Goal: Information Seeking & Learning: Learn about a topic

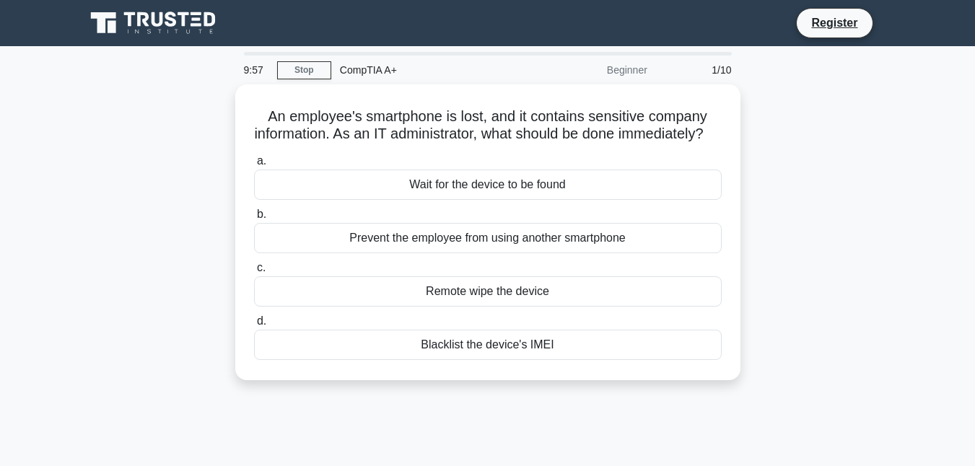
click at [625, 71] on div "Beginner" at bounding box center [593, 70] width 126 height 29
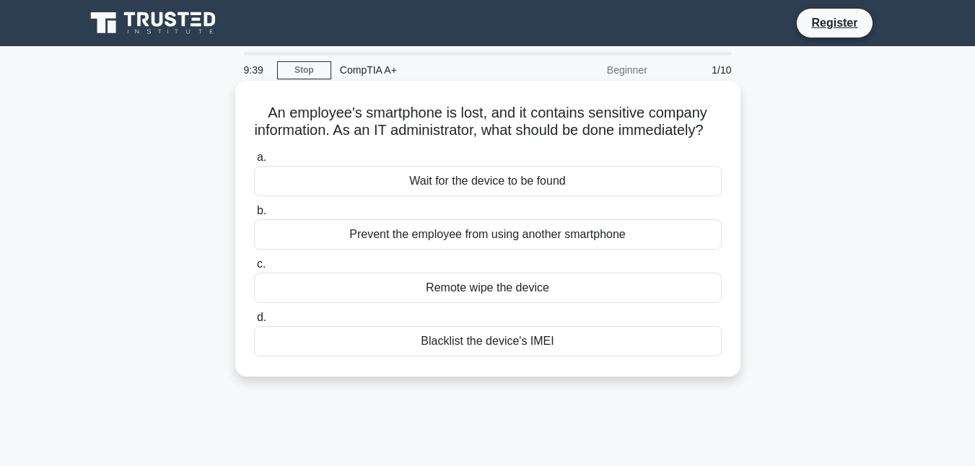
click at [484, 295] on div "Remote wipe the device" at bounding box center [488, 288] width 468 height 30
click at [254, 269] on input "c. Remote wipe the device" at bounding box center [254, 264] width 0 height 9
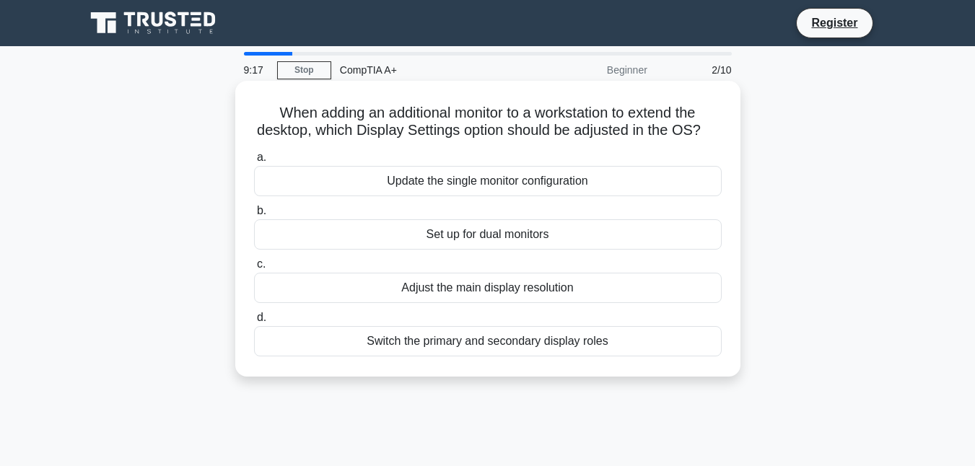
click at [463, 343] on div "Switch the primary and secondary display roles" at bounding box center [488, 341] width 468 height 30
click at [254, 323] on input "d. Switch the primary and secondary display roles" at bounding box center [254, 317] width 0 height 9
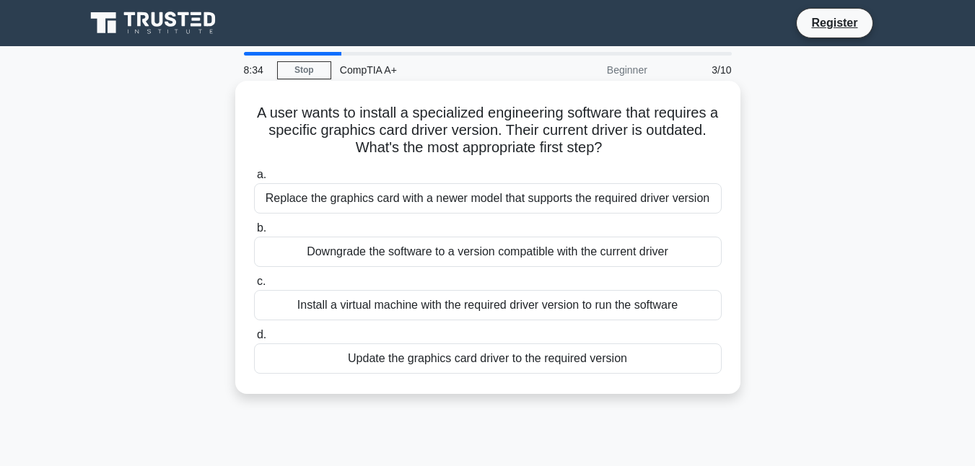
click at [465, 362] on div "Update the graphics card driver to the required version" at bounding box center [488, 359] width 468 height 30
click at [254, 340] on input "d. Update the graphics card driver to the required version" at bounding box center [254, 335] width 0 height 9
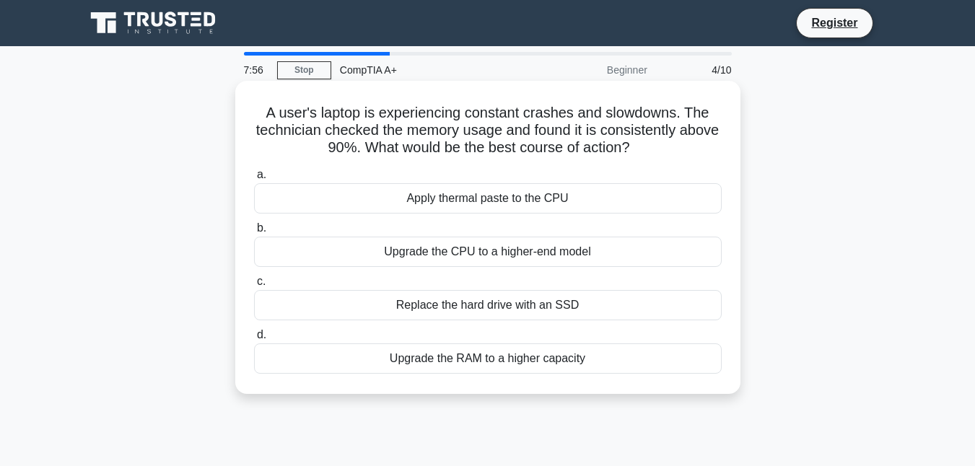
click at [468, 351] on div "Upgrade the RAM to a higher capacity" at bounding box center [488, 359] width 468 height 30
click at [254, 340] on input "d. Upgrade the RAM to a higher capacity" at bounding box center [254, 335] width 0 height 9
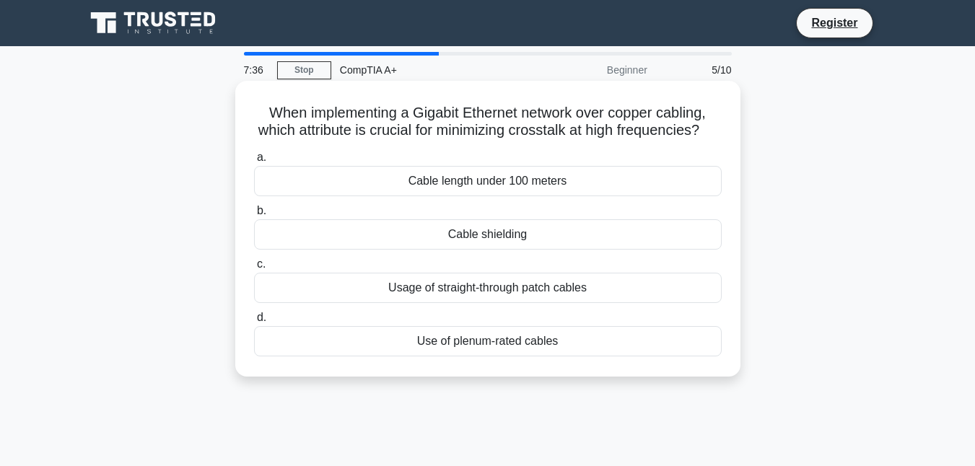
click at [505, 238] on div "Cable shielding" at bounding box center [488, 234] width 468 height 30
click at [254, 216] on input "b. Cable shielding" at bounding box center [254, 210] width 0 height 9
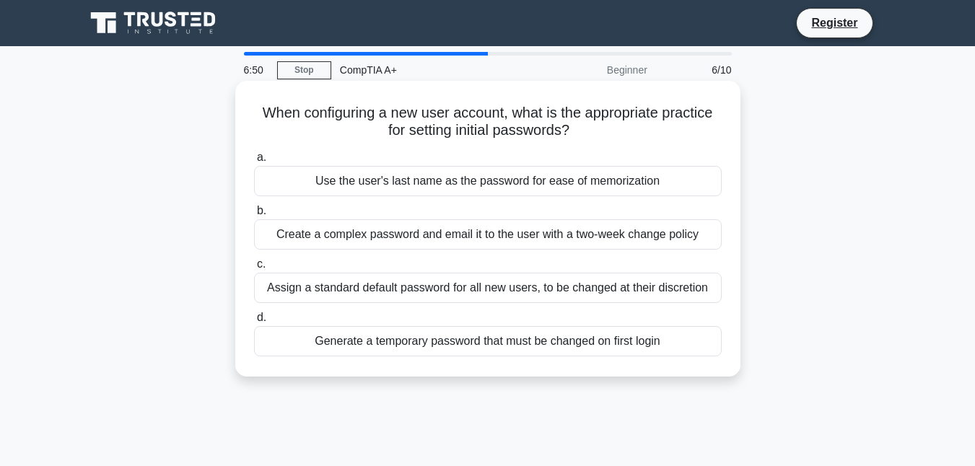
click at [623, 338] on div "Generate a temporary password that must be changed on first login" at bounding box center [488, 341] width 468 height 30
click at [254, 323] on input "d. Generate a temporary password that must be changed on first login" at bounding box center [254, 317] width 0 height 9
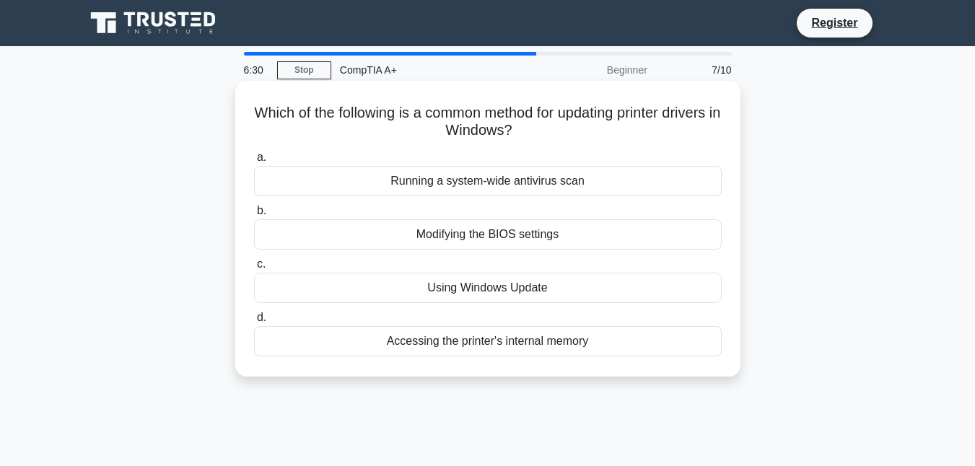
click at [640, 234] on div "Modifying the BIOS settings" at bounding box center [488, 234] width 468 height 30
click at [254, 216] on input "b. Modifying the BIOS settings" at bounding box center [254, 210] width 0 height 9
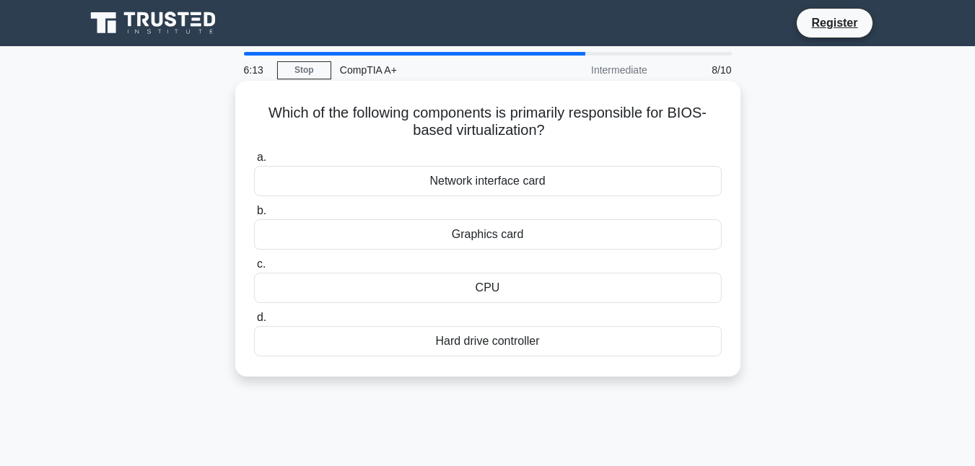
click at [590, 292] on div "CPU" at bounding box center [488, 288] width 468 height 30
click at [254, 269] on input "c. CPU" at bounding box center [254, 264] width 0 height 9
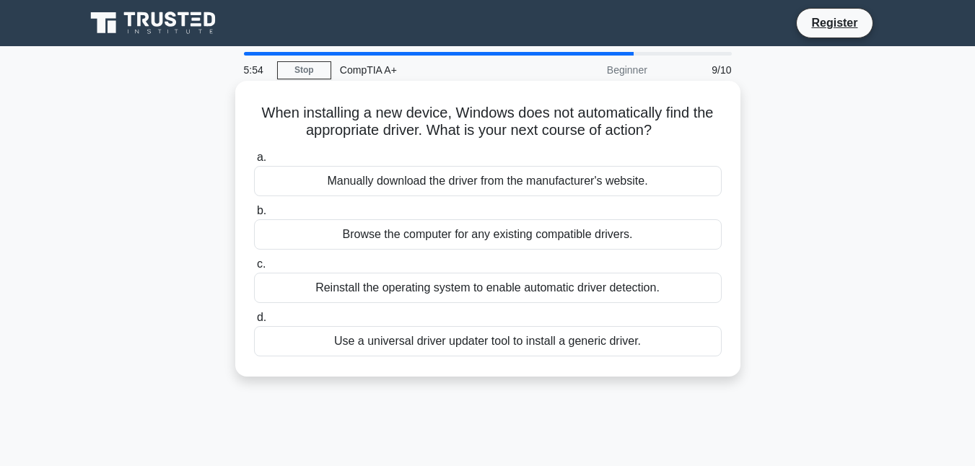
click at [632, 336] on div "Use a universal driver updater tool to install a generic driver." at bounding box center [488, 341] width 468 height 30
click at [254, 323] on input "d. Use a universal driver updater tool to install a generic driver." at bounding box center [254, 317] width 0 height 9
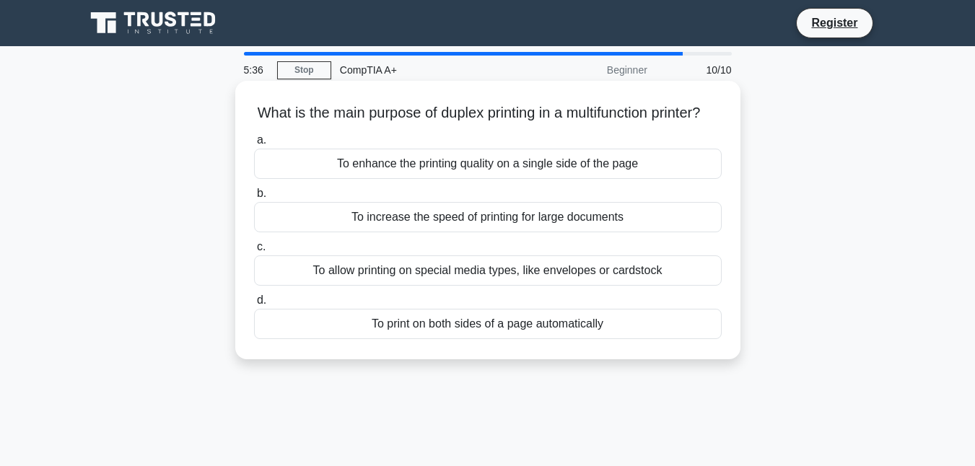
click at [647, 211] on div "To increase the speed of printing for large documents" at bounding box center [488, 217] width 468 height 30
click at [254, 199] on input "b. To increase the speed of printing for large documents" at bounding box center [254, 193] width 0 height 9
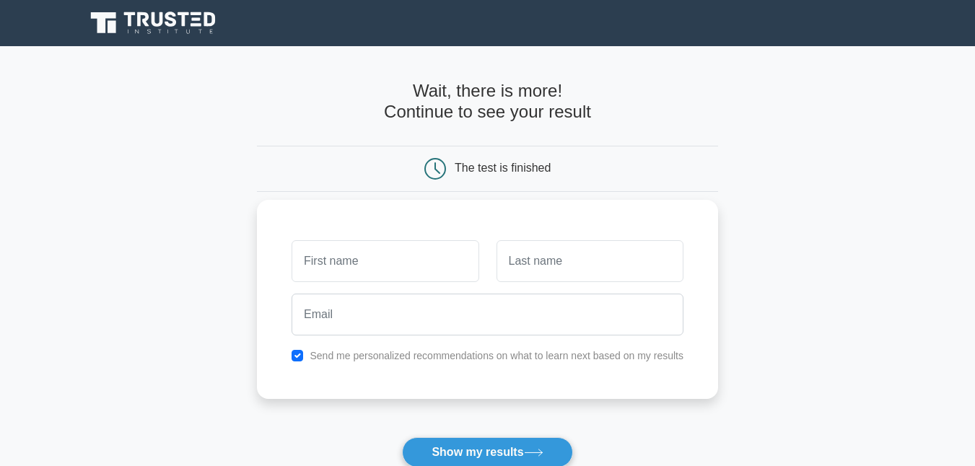
click at [422, 269] on input "text" at bounding box center [385, 261] width 187 height 42
type input "[PERSON_NAME]"
click at [544, 262] on input "text" at bounding box center [590, 261] width 187 height 42
type input "mogambi"
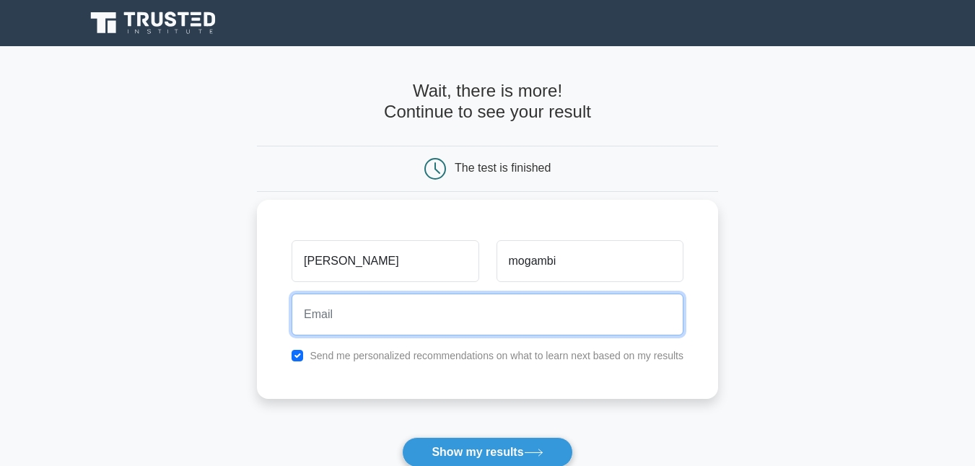
click at [505, 320] on input "email" at bounding box center [488, 315] width 392 height 42
type input "mogambily@gmail.com"
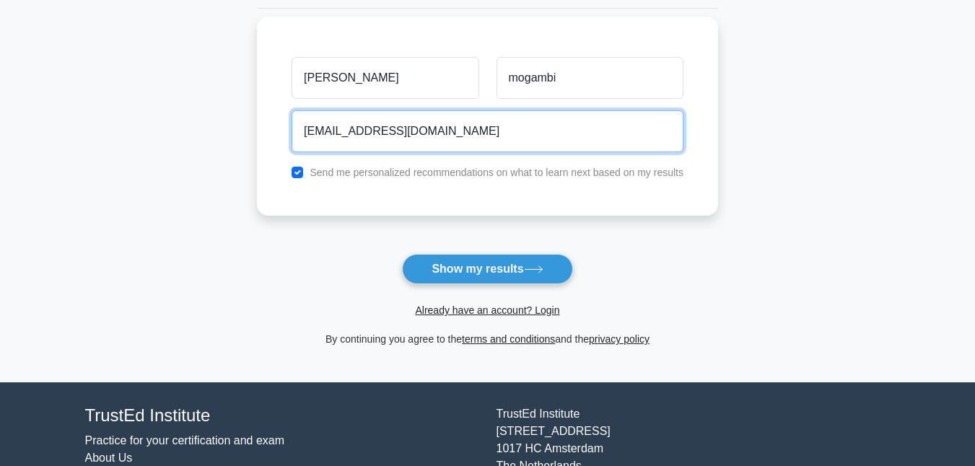
scroll to position [198, 0]
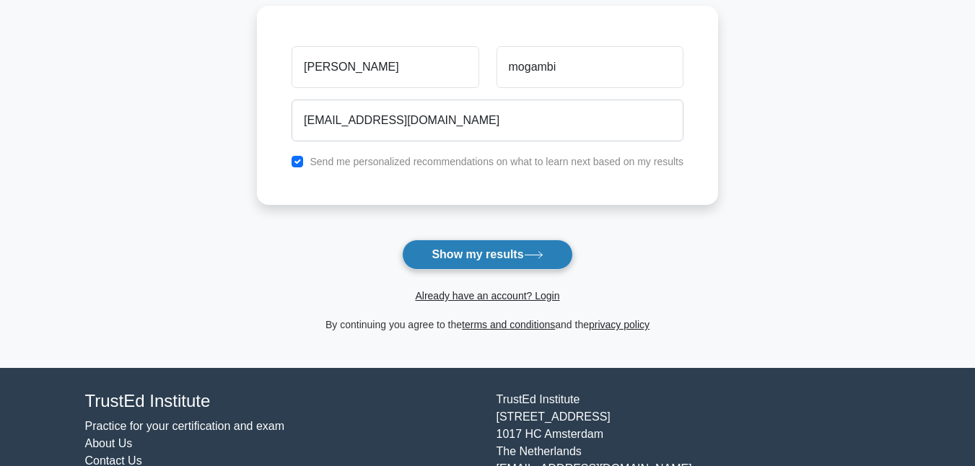
click at [487, 255] on button "Show my results" at bounding box center [487, 255] width 170 height 30
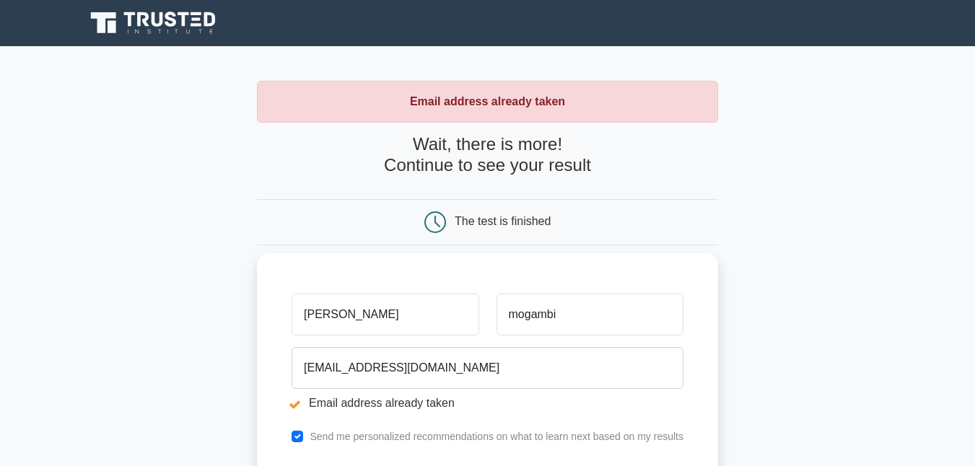
scroll to position [118, 0]
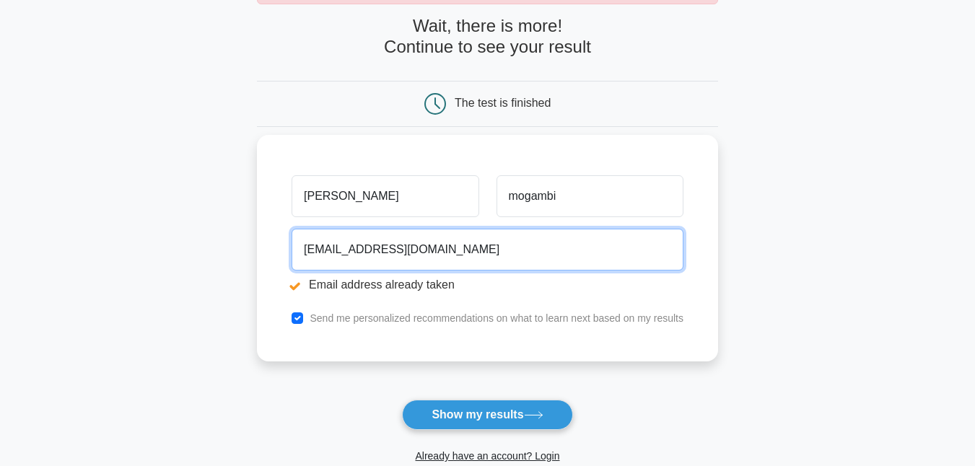
click at [359, 248] on input "mogambily@gmail.com" at bounding box center [488, 250] width 392 height 42
type input "mogambisb@gmail.com"
click at [402, 400] on button "Show my results" at bounding box center [487, 415] width 170 height 30
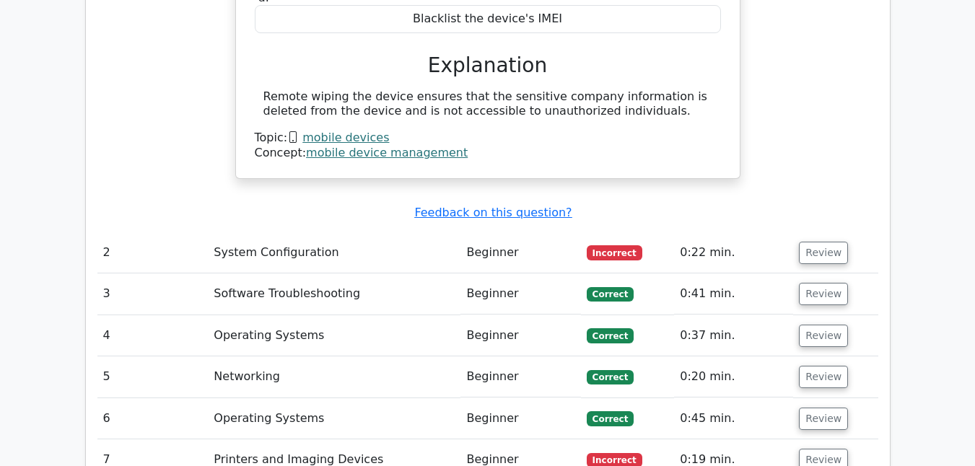
scroll to position [1495, 0]
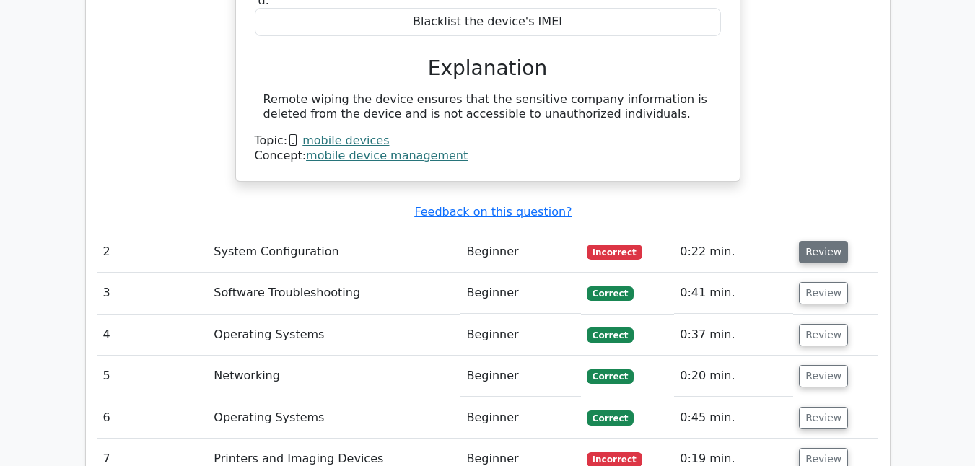
click at [816, 241] on button "Review" at bounding box center [823, 252] width 49 height 22
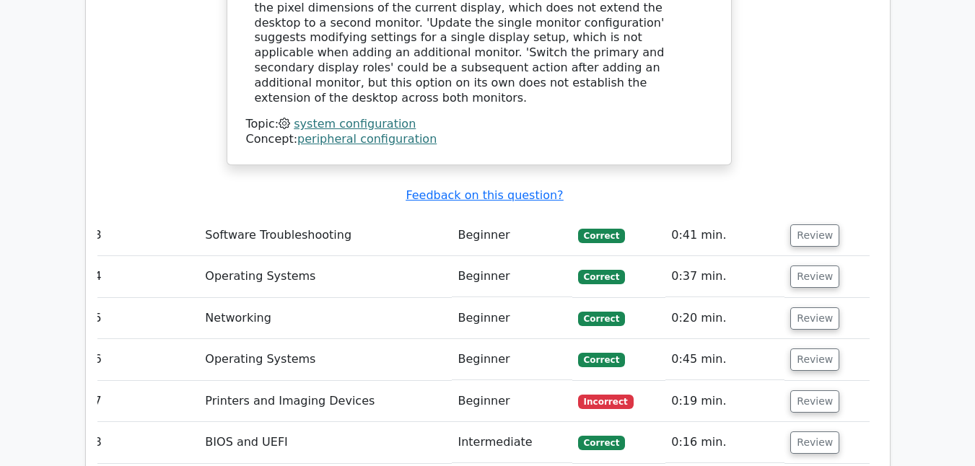
scroll to position [2192, 0]
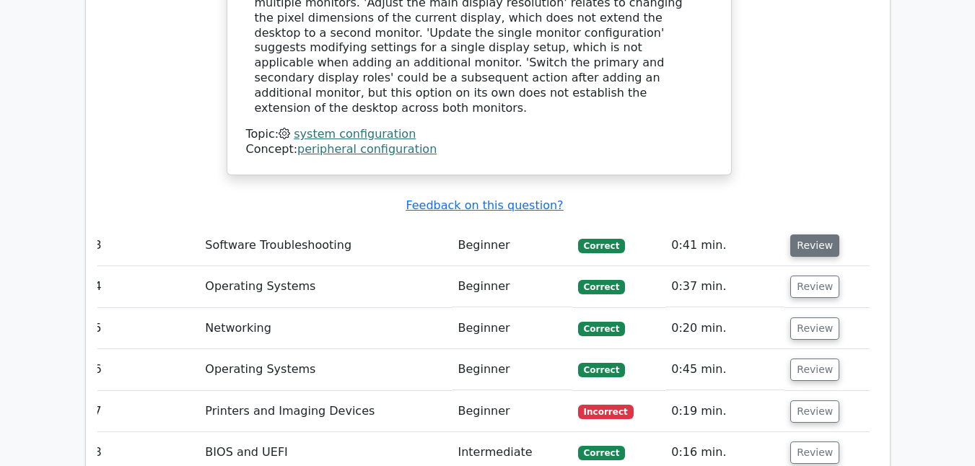
click at [817, 235] on button "Review" at bounding box center [814, 246] width 49 height 22
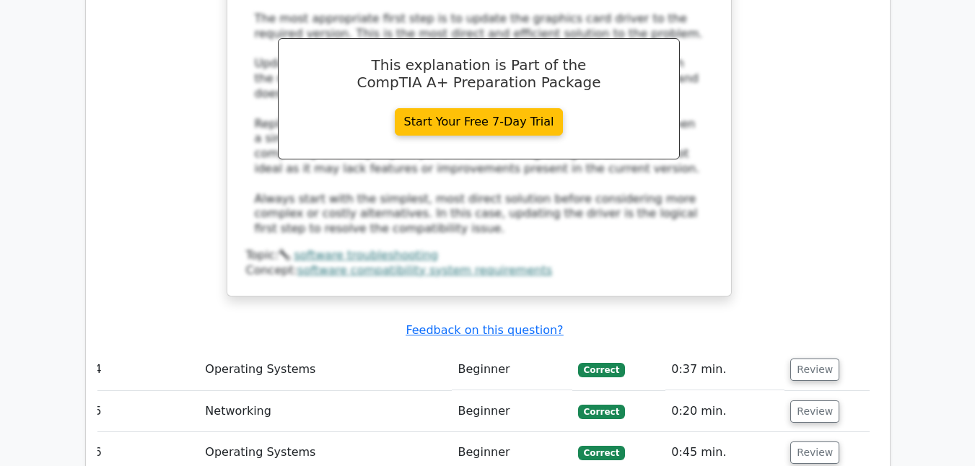
scroll to position [2793, 0]
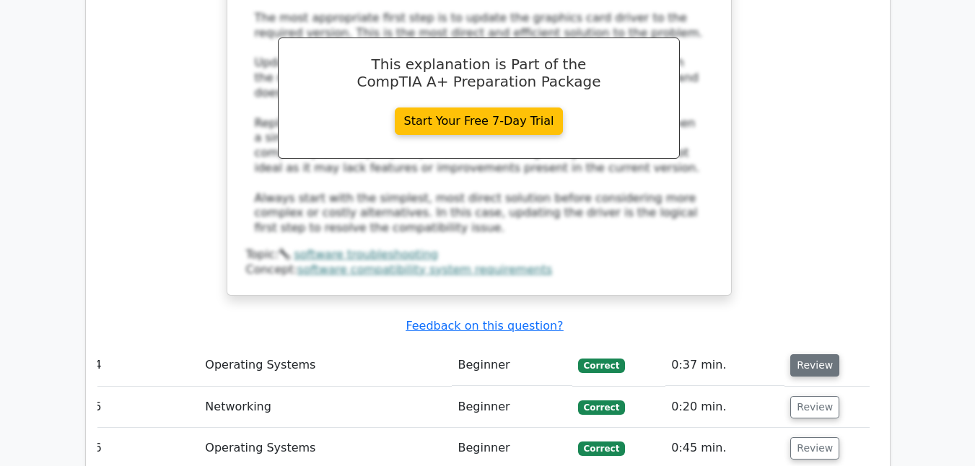
click at [803, 354] on button "Review" at bounding box center [814, 365] width 49 height 22
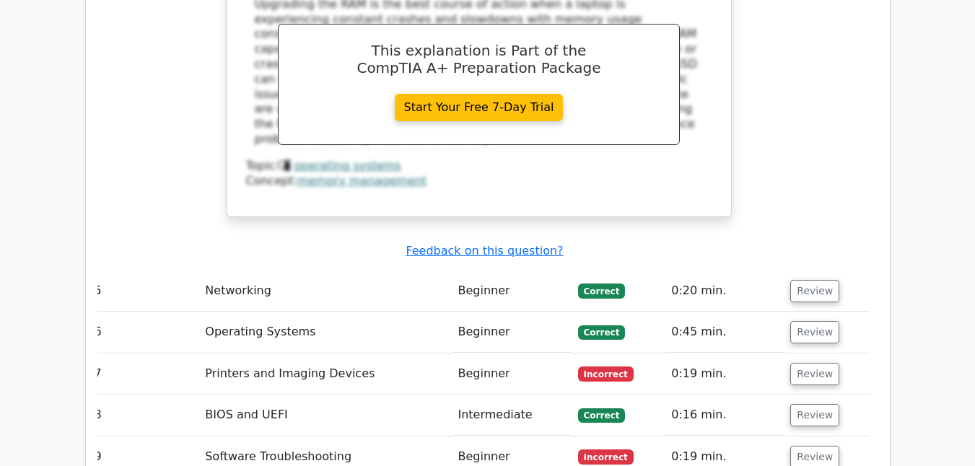
scroll to position [3546, 0]
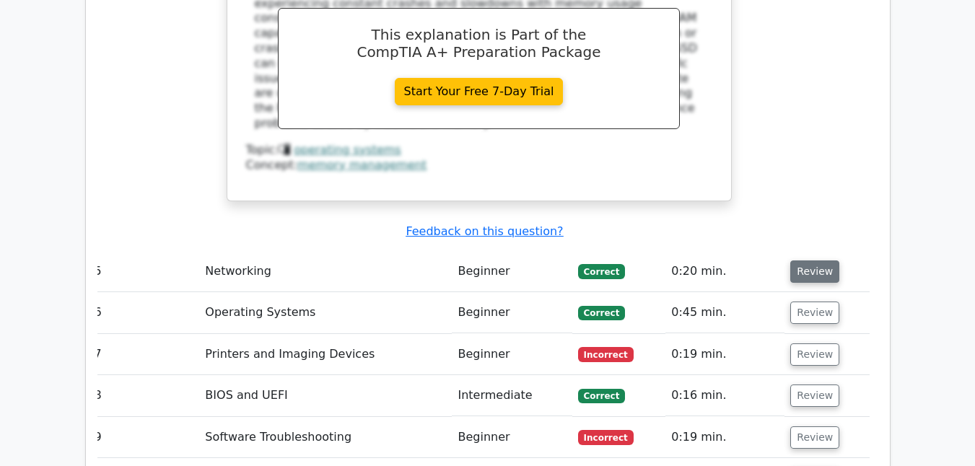
click at [796, 261] on button "Review" at bounding box center [814, 272] width 49 height 22
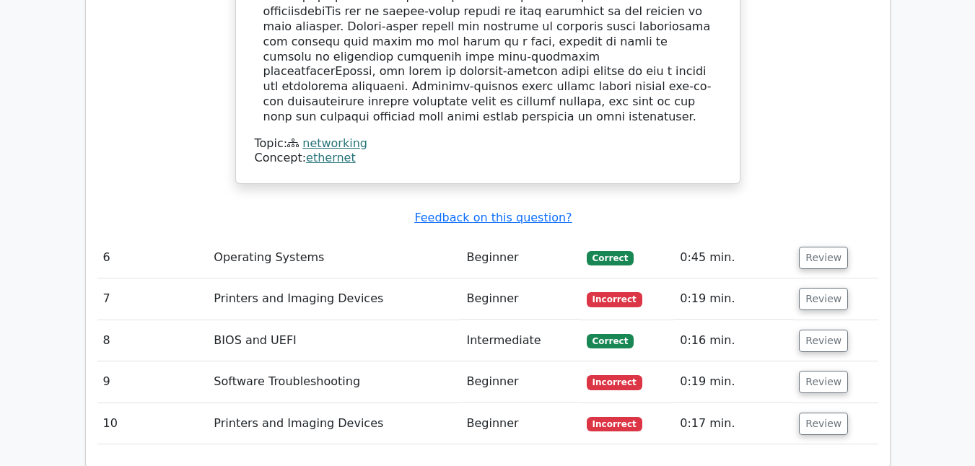
scroll to position [4294, 0]
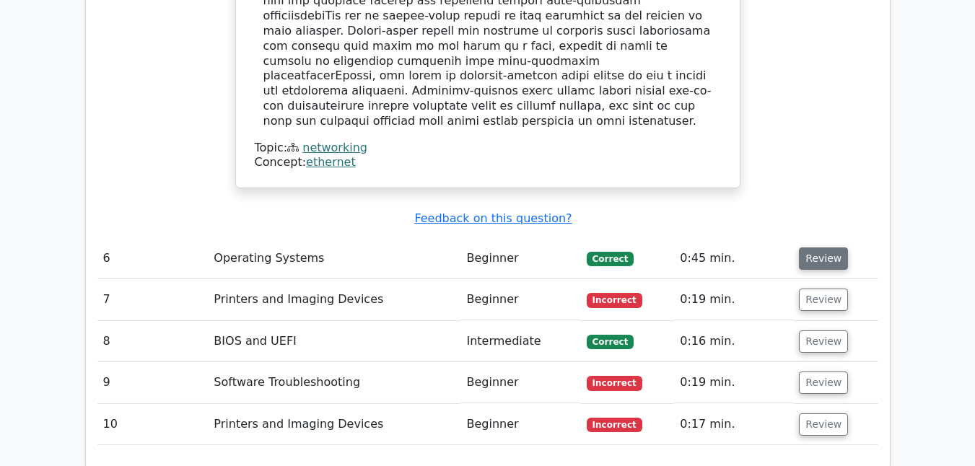
click at [817, 248] on button "Review" at bounding box center [823, 259] width 49 height 22
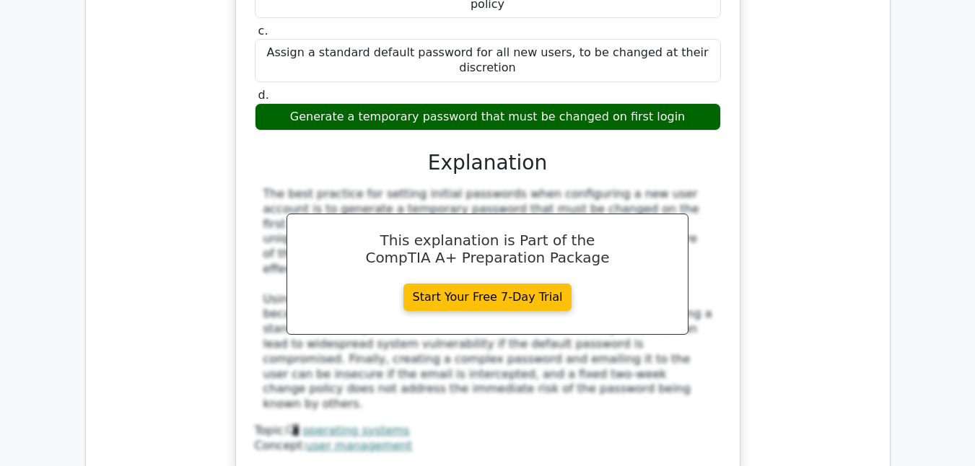
scroll to position [4800, 0]
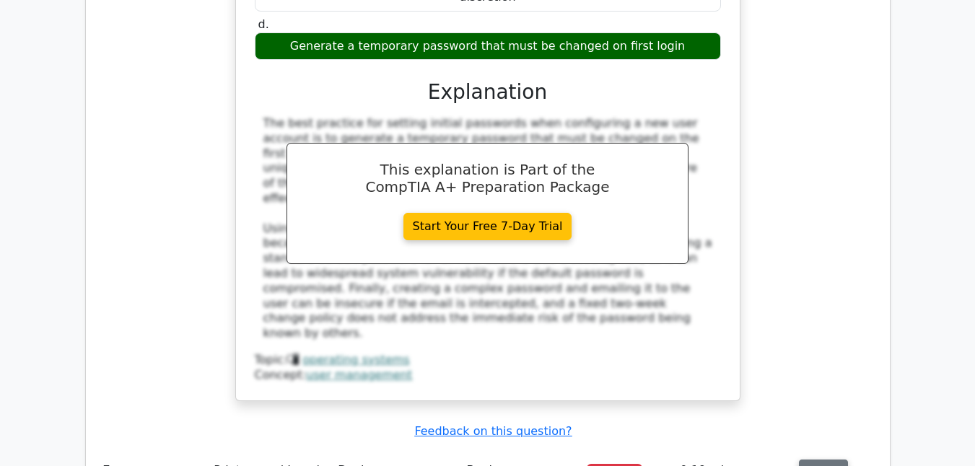
click at [803, 460] on button "Review" at bounding box center [823, 471] width 49 height 22
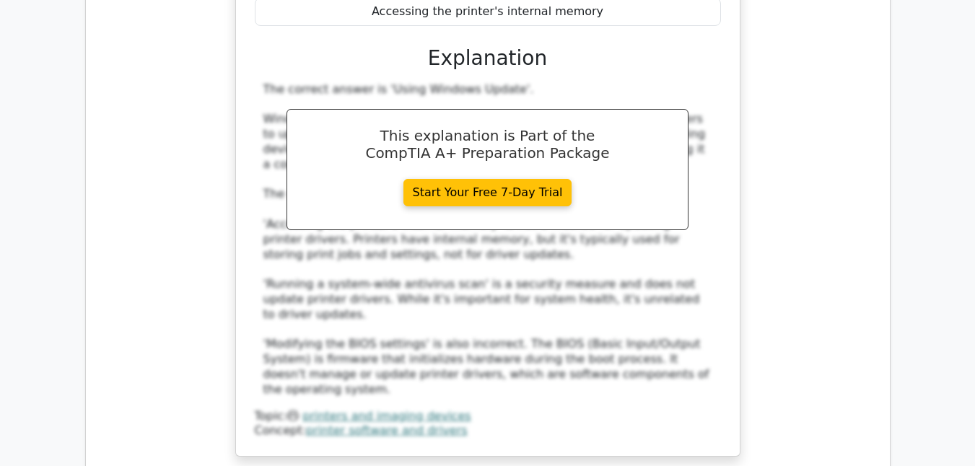
scroll to position [5524, 0]
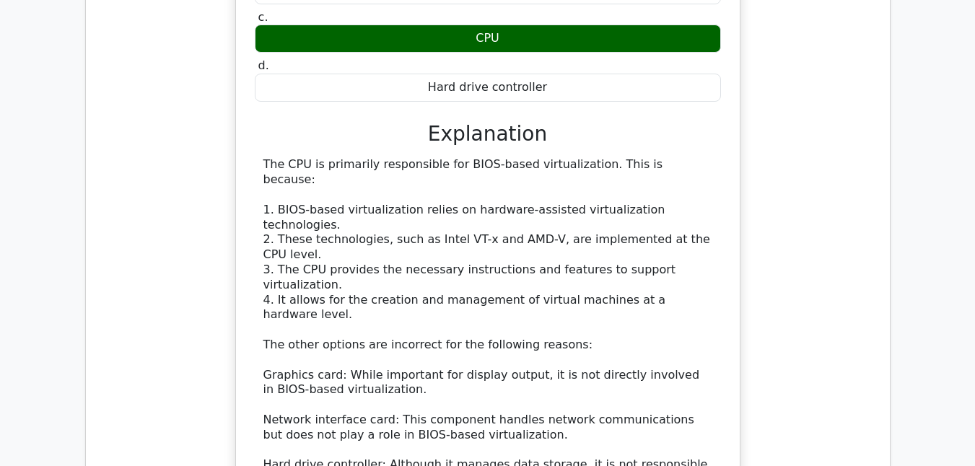
scroll to position [6233, 0]
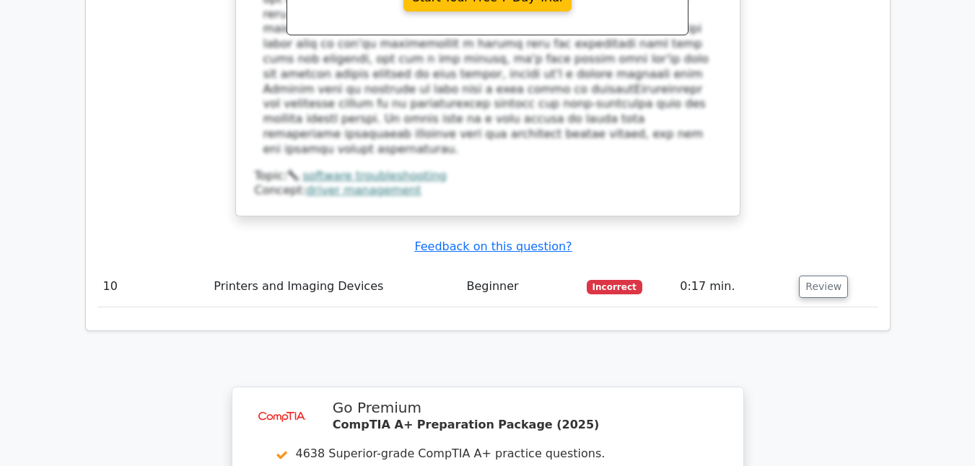
scroll to position [7337, 0]
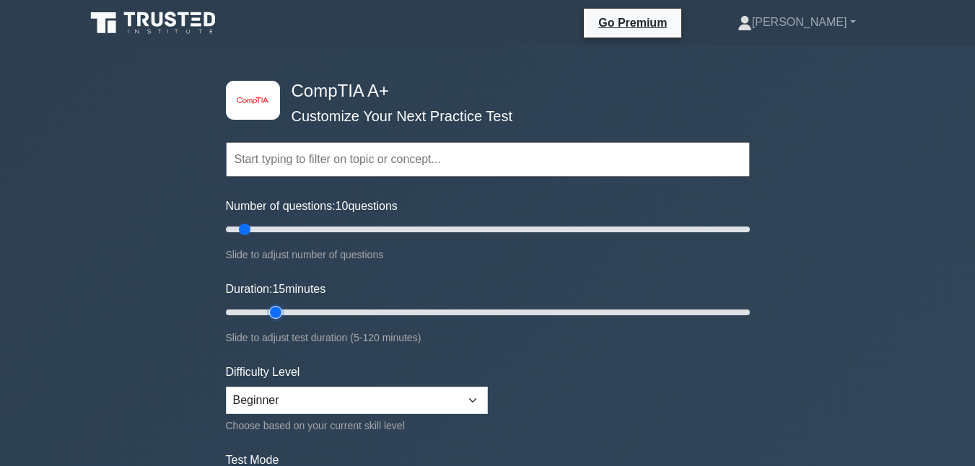
type input "15"
click at [265, 313] on input "Duration: 15 minutes" at bounding box center [488, 312] width 524 height 17
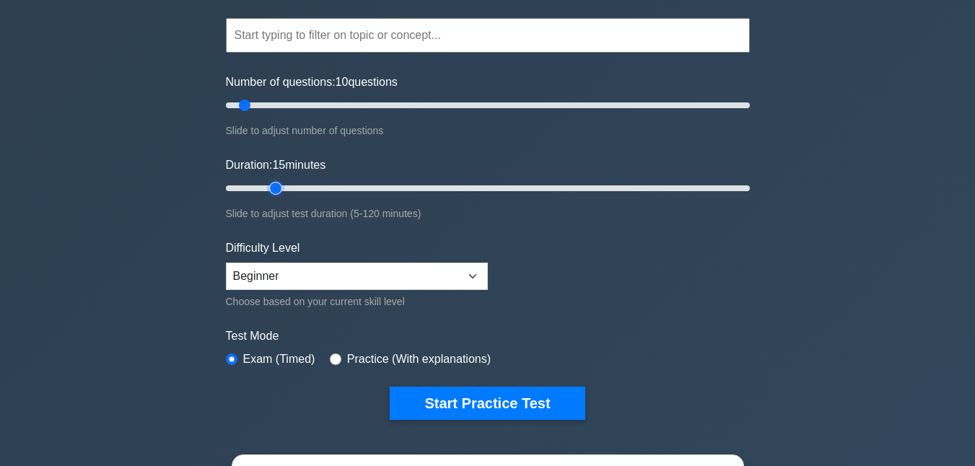
scroll to position [180, 0]
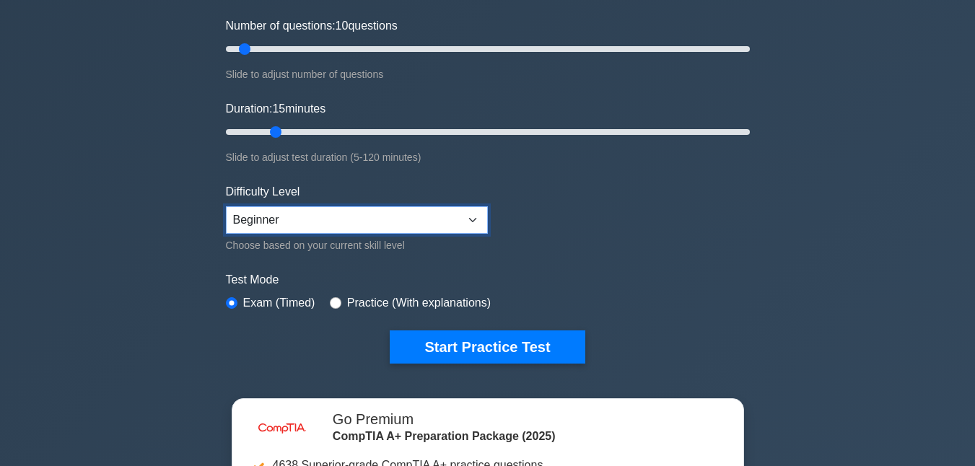
select select "intermediate"
click at [226, 206] on select "Beginner Intermediate Expert" at bounding box center [357, 219] width 262 height 27
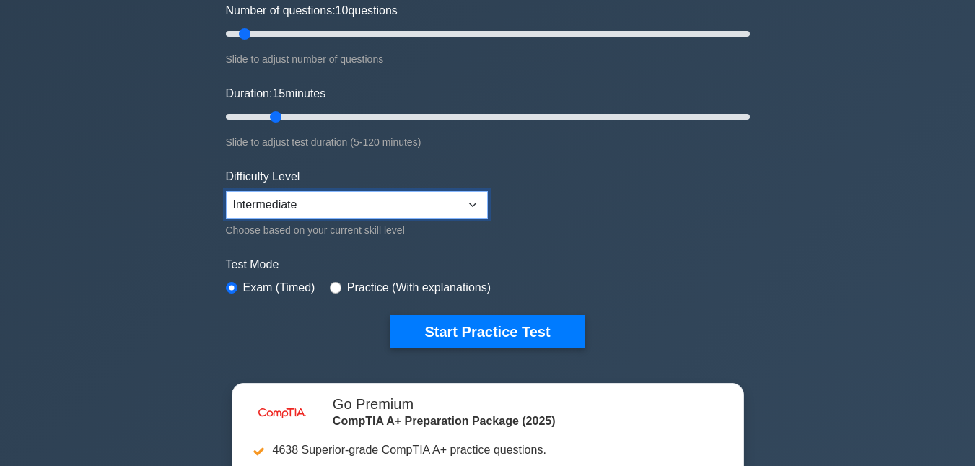
scroll to position [52, 0]
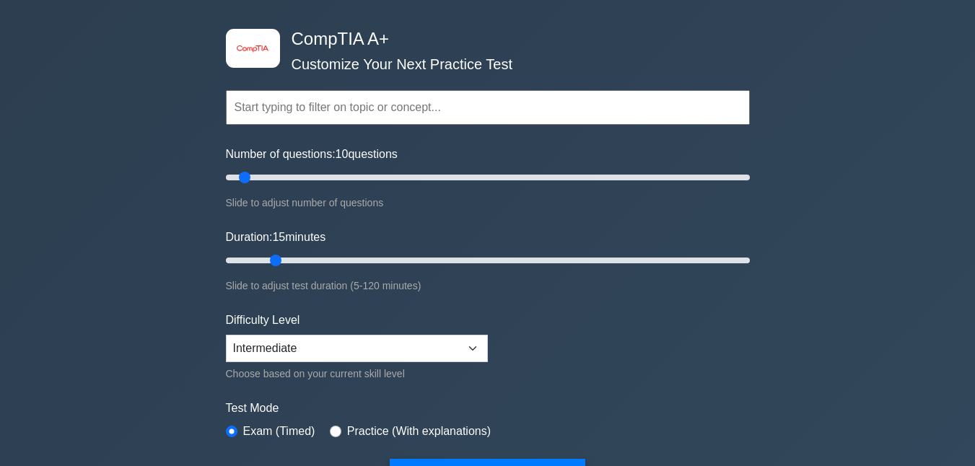
drag, startPoint x: 281, startPoint y: 165, endPoint x: 282, endPoint y: 173, distance: 8.7
click at [281, 167] on div "Number of questions: 10 questions Slide to adjust number of questions" at bounding box center [488, 179] width 524 height 66
drag, startPoint x: 279, startPoint y: 180, endPoint x: 301, endPoint y: 194, distance: 26.2
type input "30"
click at [301, 186] on input "Number of questions: 30 questions" at bounding box center [488, 177] width 524 height 17
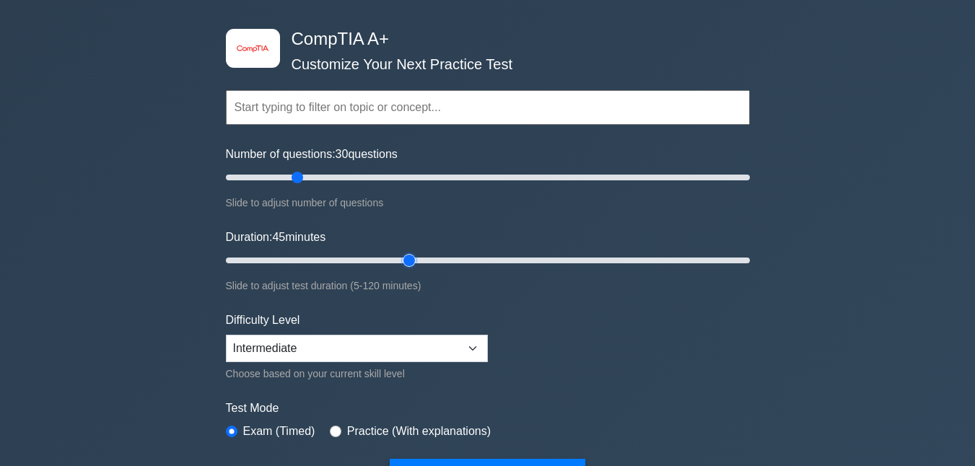
drag, startPoint x: 276, startPoint y: 262, endPoint x: 414, endPoint y: 271, distance: 138.2
type input "45"
click at [414, 269] on input "Duration: 45 minutes" at bounding box center [488, 260] width 524 height 17
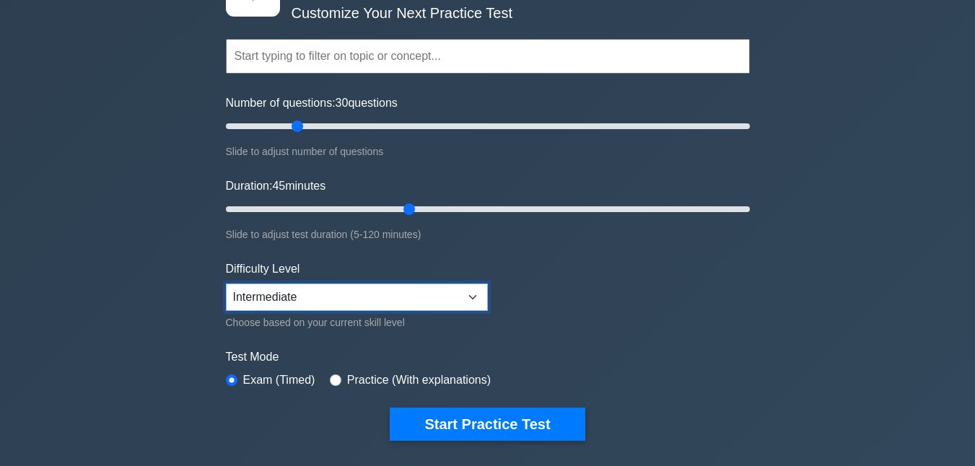
scroll to position [113, 0]
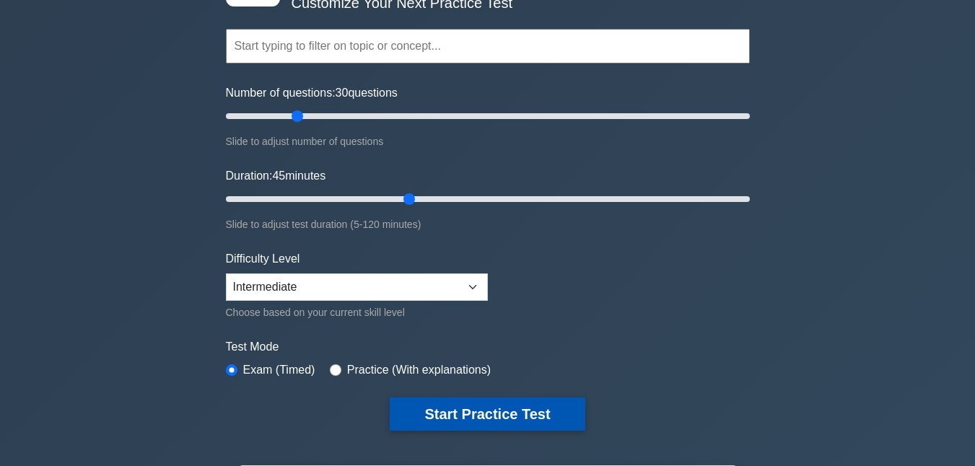
click at [463, 406] on button "Start Practice Test" at bounding box center [487, 414] width 195 height 33
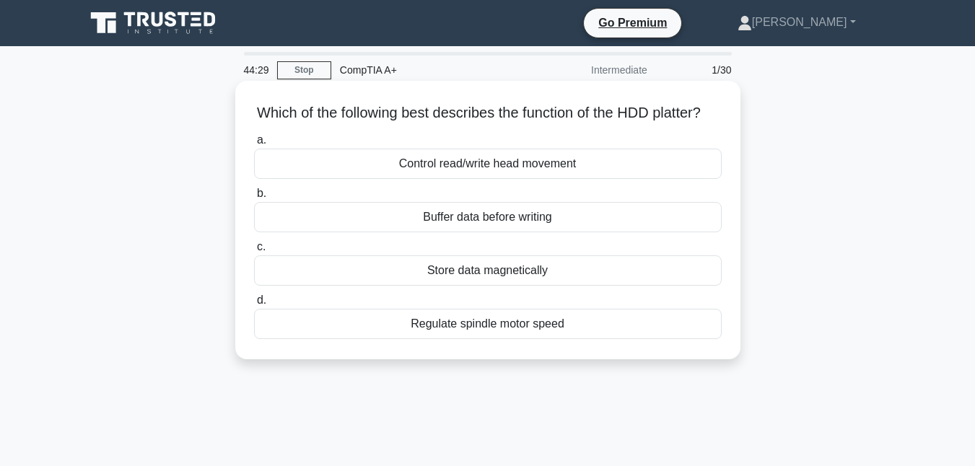
click at [331, 321] on div "Regulate spindle motor speed" at bounding box center [488, 324] width 468 height 30
click at [254, 305] on input "d. Regulate spindle motor speed" at bounding box center [254, 300] width 0 height 9
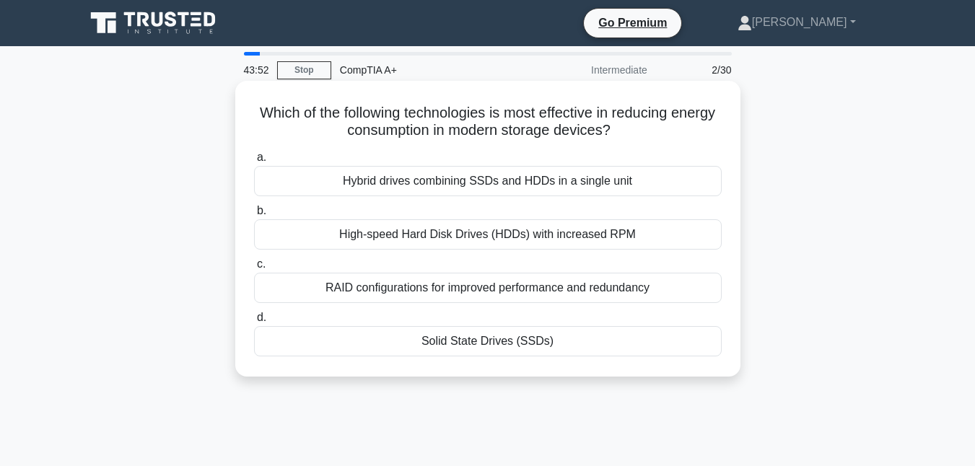
click at [526, 177] on div "Hybrid drives combining SSDs and HDDs in a single unit" at bounding box center [488, 181] width 468 height 30
click at [254, 162] on input "a. Hybrid drives combining SSDs and HDDs in a single unit" at bounding box center [254, 157] width 0 height 9
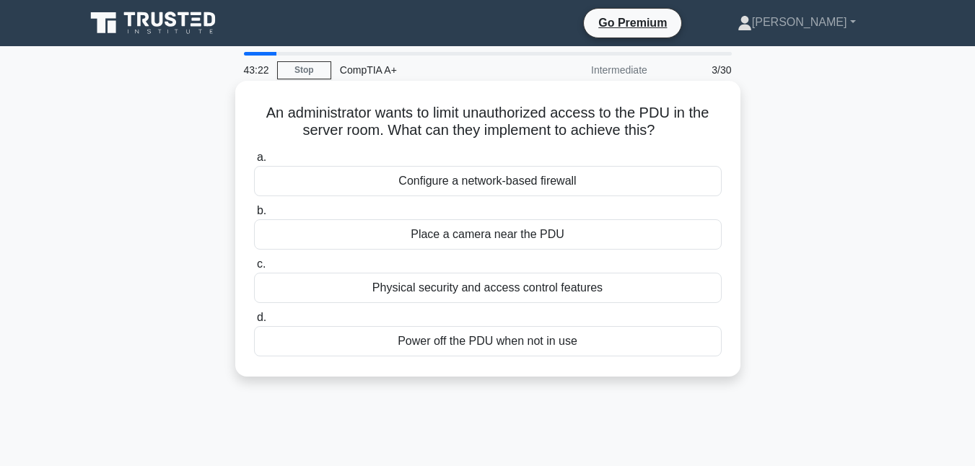
click at [505, 289] on div "Physical security and access control features" at bounding box center [488, 288] width 468 height 30
click at [254, 269] on input "c. Physical security and access control features" at bounding box center [254, 264] width 0 height 9
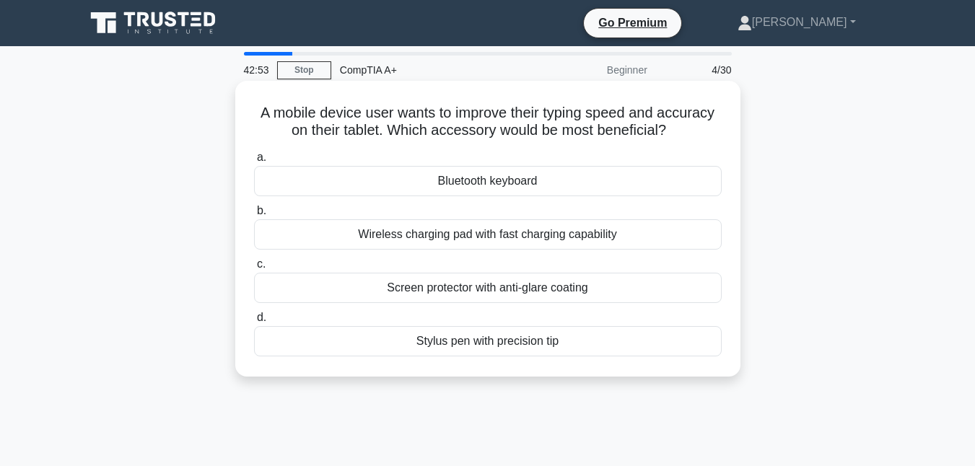
click at [559, 180] on div "Bluetooth keyboard" at bounding box center [488, 181] width 468 height 30
click at [254, 162] on input "a. Bluetooth keyboard" at bounding box center [254, 157] width 0 height 9
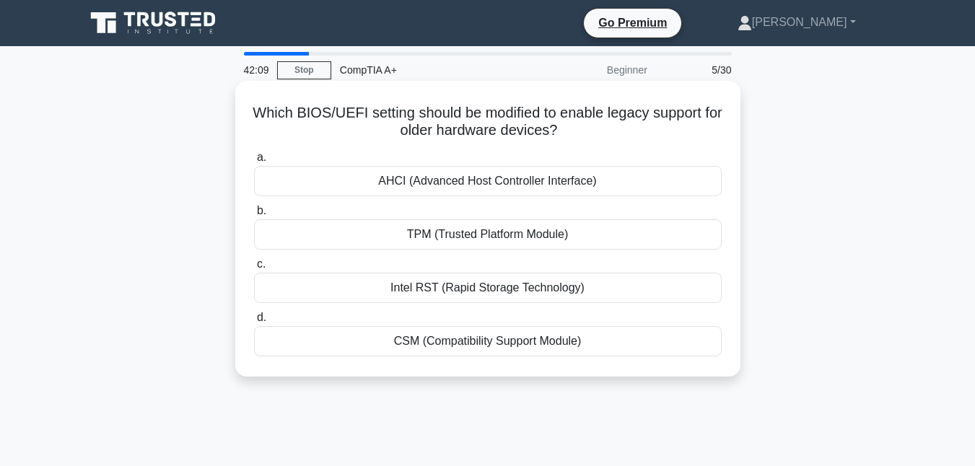
click at [502, 344] on div "CSM (Compatibility Support Module)" at bounding box center [488, 341] width 468 height 30
click at [254, 323] on input "d. CSM (Compatibility Support Module)" at bounding box center [254, 317] width 0 height 9
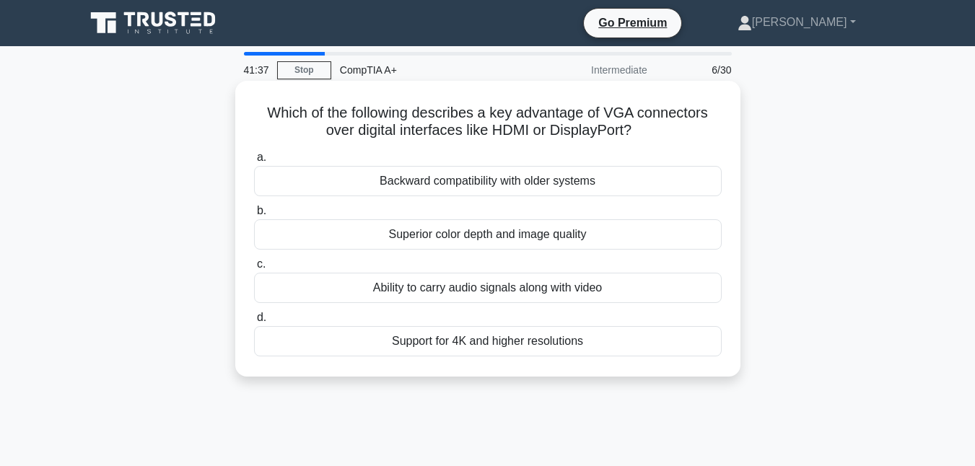
click at [523, 184] on div "Backward compatibility with older systems" at bounding box center [488, 181] width 468 height 30
click at [254, 162] on input "a. Backward compatibility with older systems" at bounding box center [254, 157] width 0 height 9
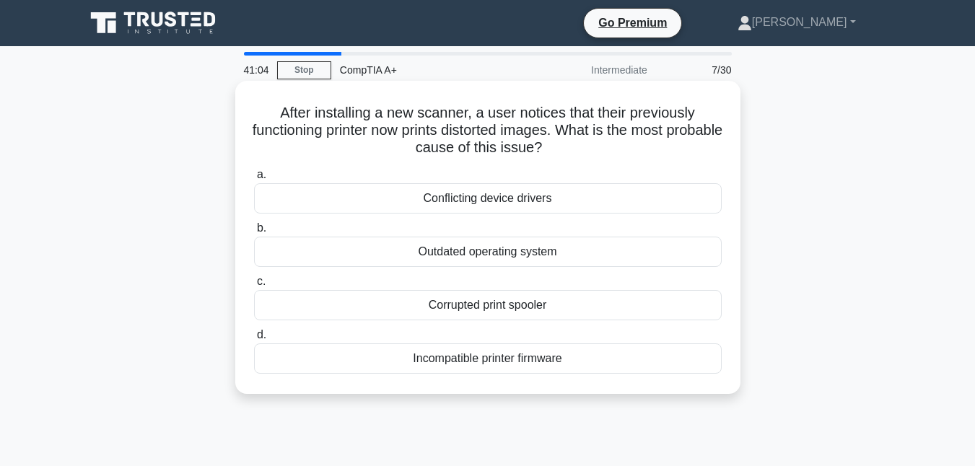
click at [525, 202] on div "Conflicting device drivers" at bounding box center [488, 198] width 468 height 30
click at [254, 180] on input "a. Conflicting device drivers" at bounding box center [254, 174] width 0 height 9
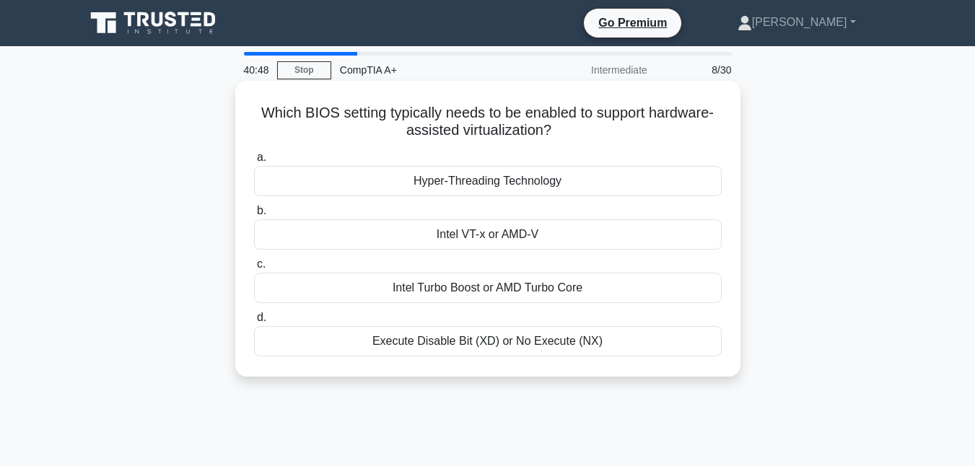
click at [526, 169] on div "Hyper-Threading Technology" at bounding box center [488, 181] width 468 height 30
click at [254, 162] on input "a. Hyper-Threading Technology" at bounding box center [254, 157] width 0 height 9
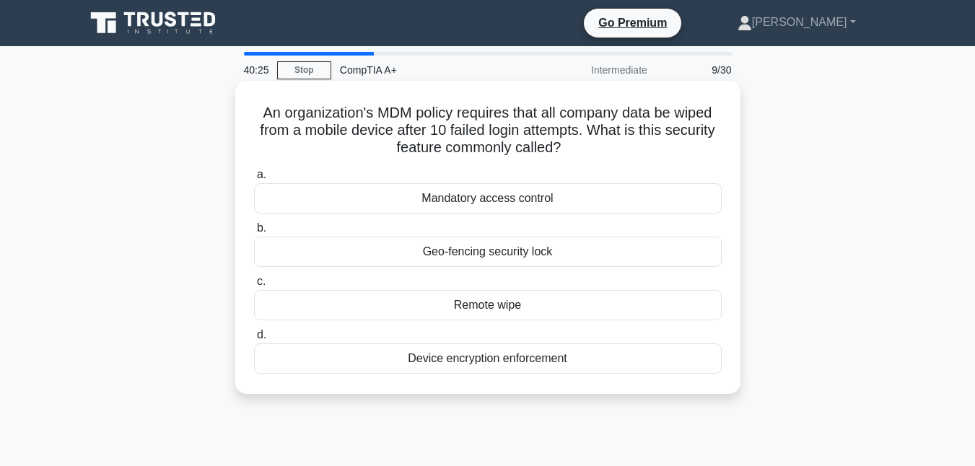
click at [560, 303] on div "Remote wipe" at bounding box center [488, 305] width 468 height 30
click at [254, 287] on input "c. Remote wipe" at bounding box center [254, 281] width 0 height 9
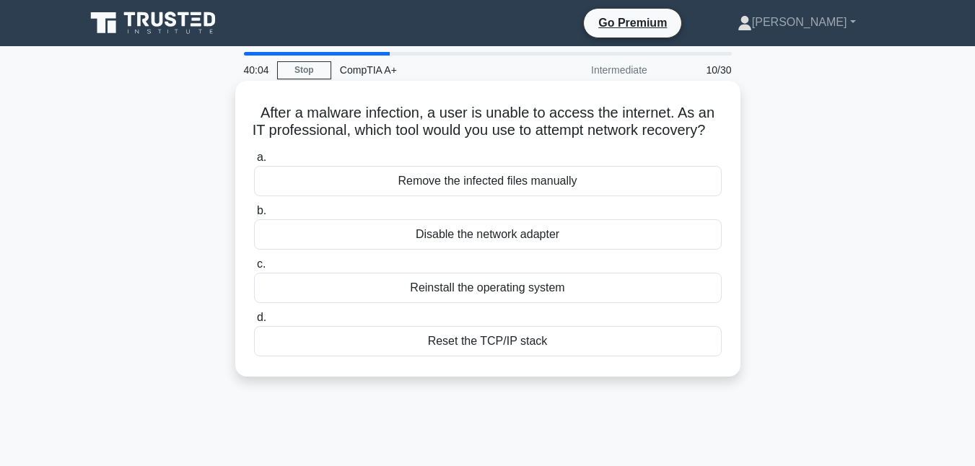
click at [575, 357] on div "Reset the TCP/IP stack" at bounding box center [488, 341] width 468 height 30
click at [254, 323] on input "d. Reset the TCP/IP stack" at bounding box center [254, 317] width 0 height 9
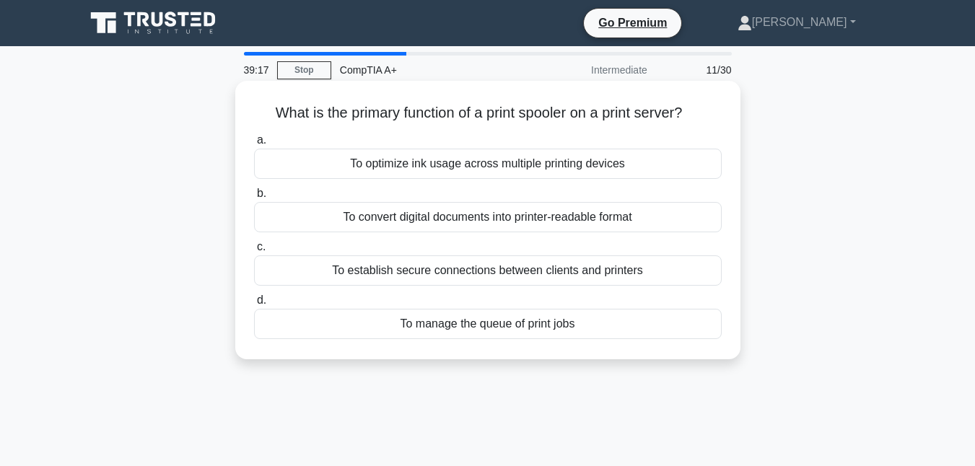
click at [401, 213] on div "To convert digital documents into printer-readable format" at bounding box center [488, 217] width 468 height 30
click at [254, 199] on input "b. To convert digital documents into printer-readable format" at bounding box center [254, 193] width 0 height 9
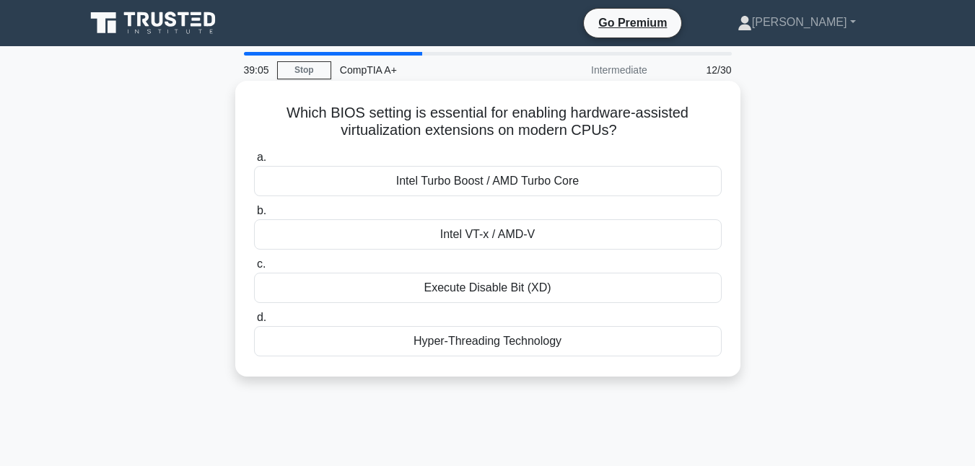
click at [580, 340] on div "Hyper-Threading Technology" at bounding box center [488, 341] width 468 height 30
click at [254, 323] on input "d. Hyper-Threading Technology" at bounding box center [254, 317] width 0 height 9
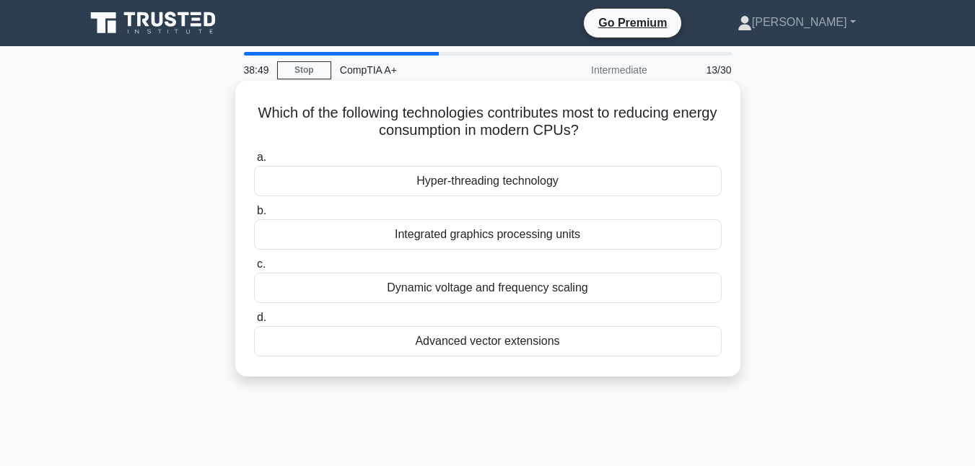
click at [511, 283] on div "Dynamic voltage and frequency scaling" at bounding box center [488, 288] width 468 height 30
click at [254, 269] on input "c. Dynamic voltage and frequency scaling" at bounding box center [254, 264] width 0 height 9
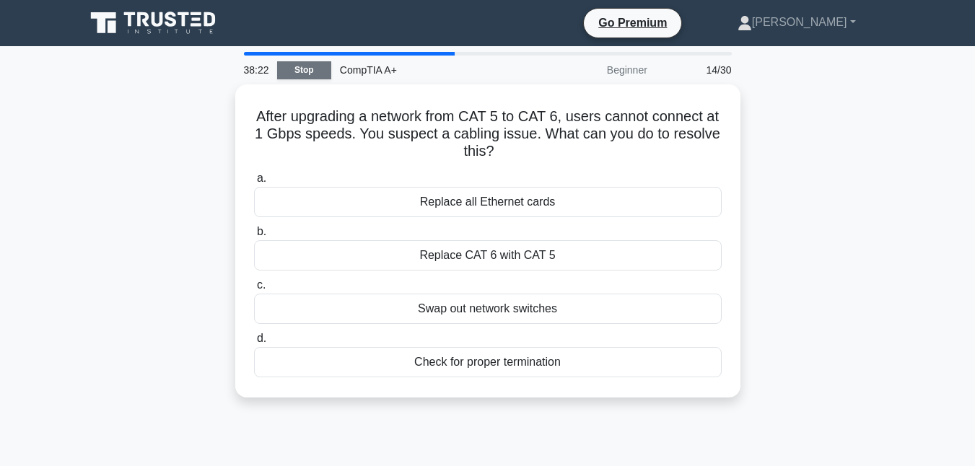
click at [300, 74] on link "Stop" at bounding box center [304, 70] width 54 height 18
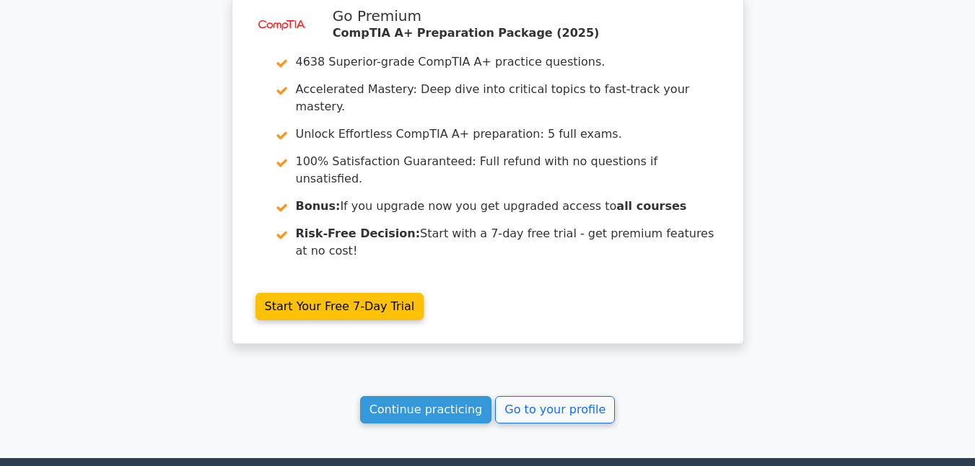
scroll to position [2237, 0]
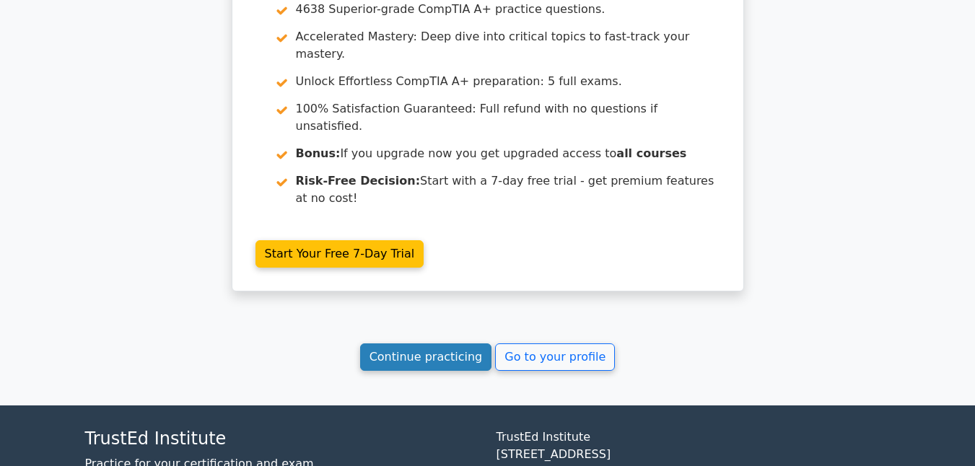
click at [461, 344] on link "Continue practicing" at bounding box center [426, 357] width 132 height 27
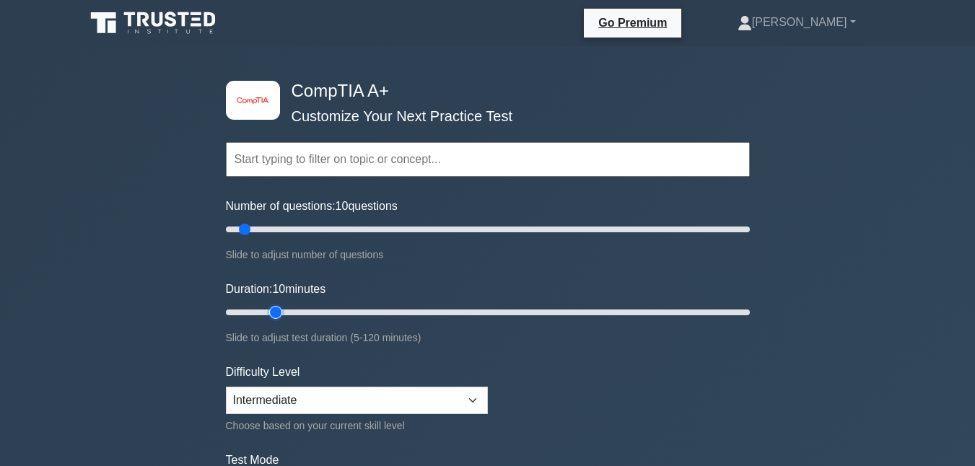
click at [267, 317] on input "Duration: 10 minutes" at bounding box center [488, 312] width 524 height 17
type input "20"
click at [302, 311] on input "Duration: 15 minutes" at bounding box center [488, 312] width 524 height 17
select select "expert"
click at [226, 387] on select "Beginner Intermediate Expert" at bounding box center [357, 400] width 262 height 27
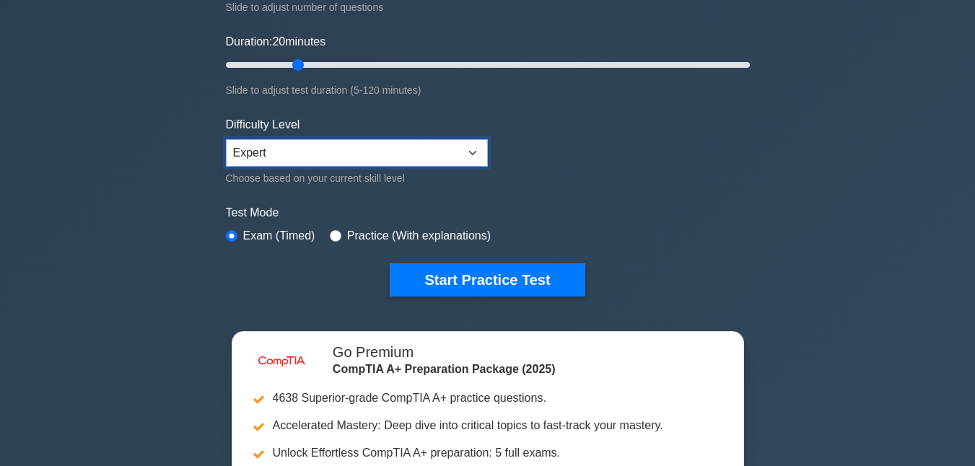
scroll to position [266, 0]
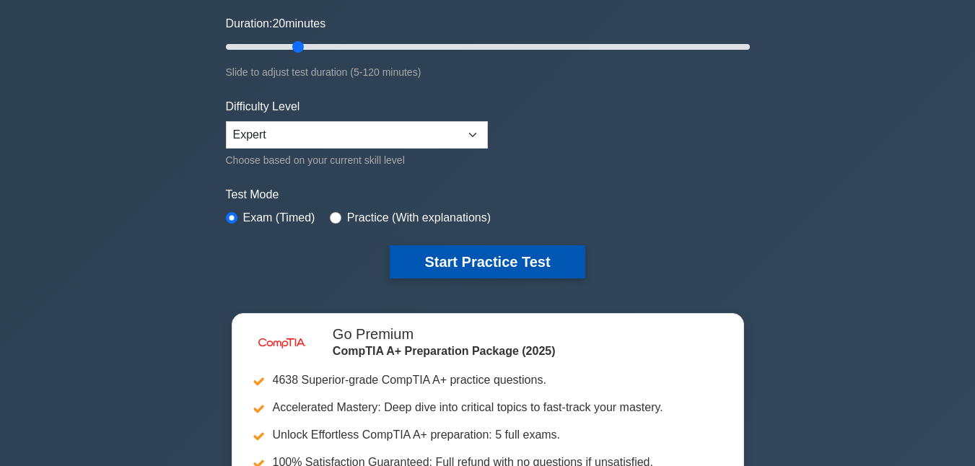
click at [490, 261] on button "Start Practice Test" at bounding box center [487, 261] width 195 height 33
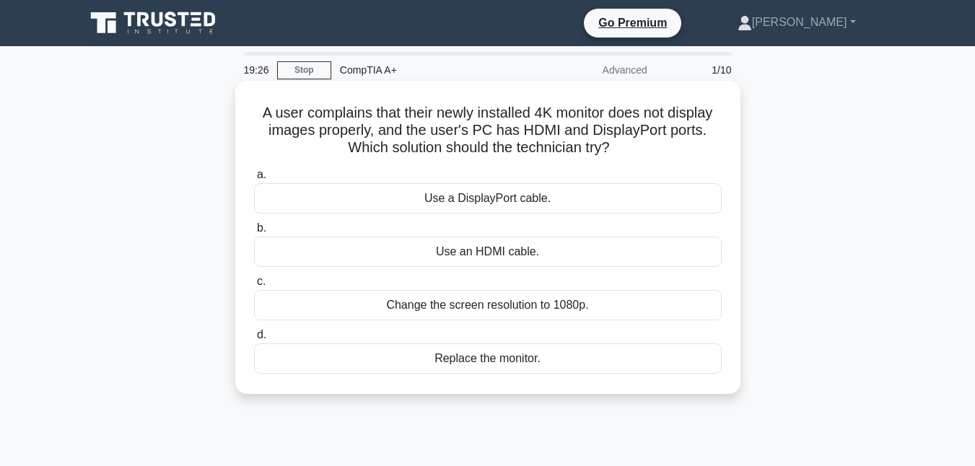
click at [546, 305] on div "Change the screen resolution to 1080p." at bounding box center [488, 305] width 468 height 30
click at [254, 287] on input "c. Change the screen resolution to 1080p." at bounding box center [254, 281] width 0 height 9
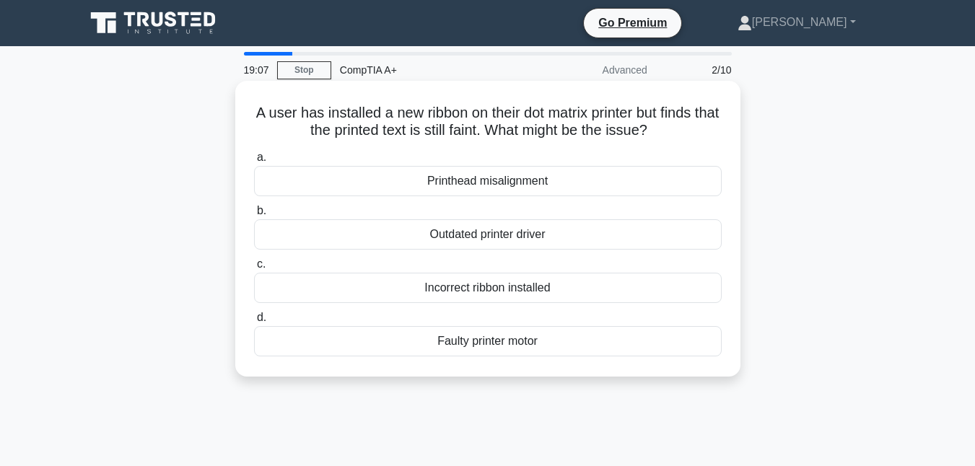
click at [548, 289] on div "Incorrect ribbon installed" at bounding box center [488, 288] width 468 height 30
click at [254, 269] on input "c. Incorrect ribbon installed" at bounding box center [254, 264] width 0 height 9
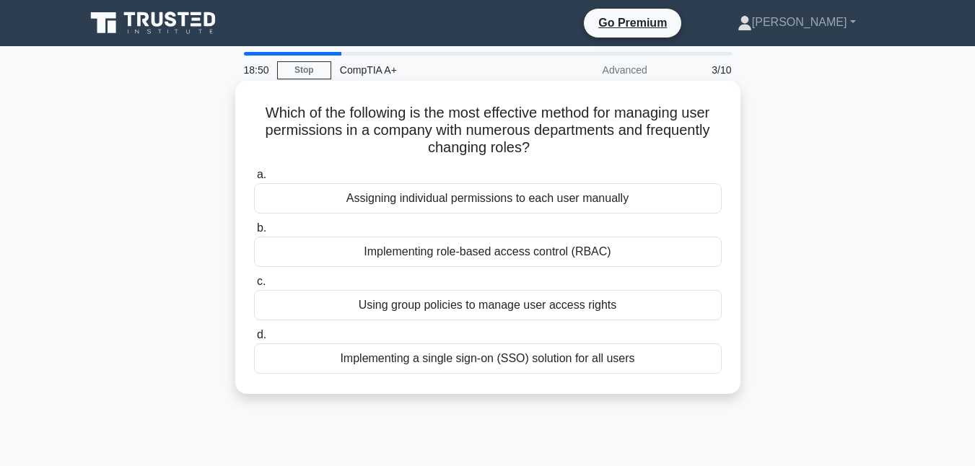
click at [567, 258] on div "Implementing role-based access control (RBAC)" at bounding box center [488, 252] width 468 height 30
click at [254, 233] on input "b. Implementing role-based access control (RBAC)" at bounding box center [254, 228] width 0 height 9
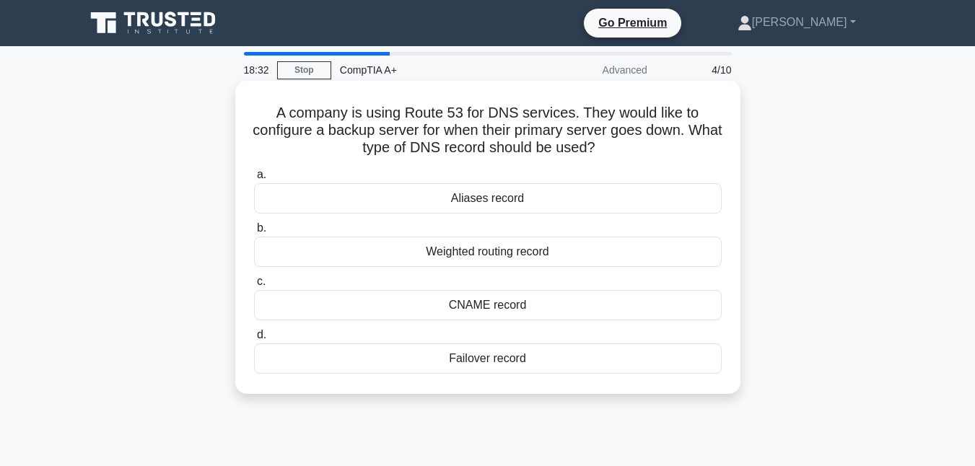
click at [533, 365] on div "Failover record" at bounding box center [488, 359] width 468 height 30
click at [254, 340] on input "d. Failover record" at bounding box center [254, 335] width 0 height 9
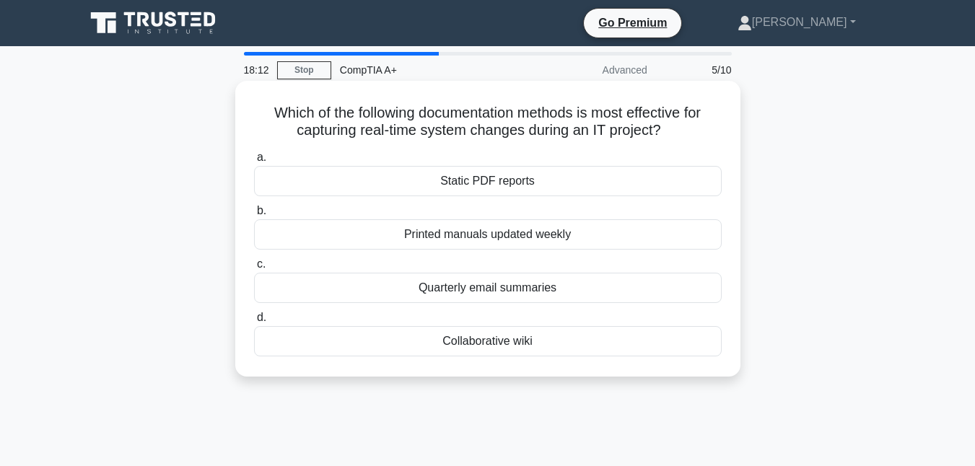
click at [567, 179] on div "Static PDF reports" at bounding box center [488, 181] width 468 height 30
click at [254, 162] on input "a. Static PDF reports" at bounding box center [254, 157] width 0 height 9
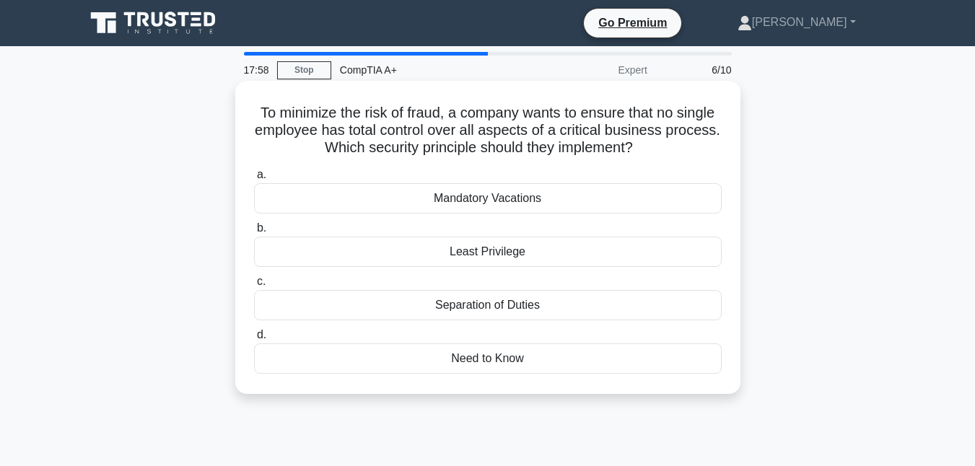
click at [571, 250] on div "Least Privilege" at bounding box center [488, 252] width 468 height 30
click at [254, 233] on input "b. Least Privilege" at bounding box center [254, 228] width 0 height 9
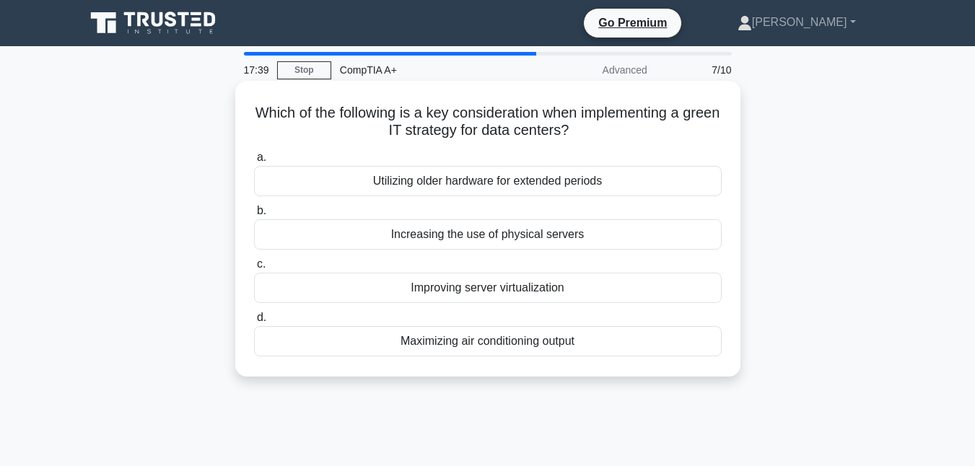
click at [568, 185] on div "Utilizing older hardware for extended periods" at bounding box center [488, 181] width 468 height 30
click at [254, 162] on input "a. Utilizing older hardware for extended periods" at bounding box center [254, 157] width 0 height 9
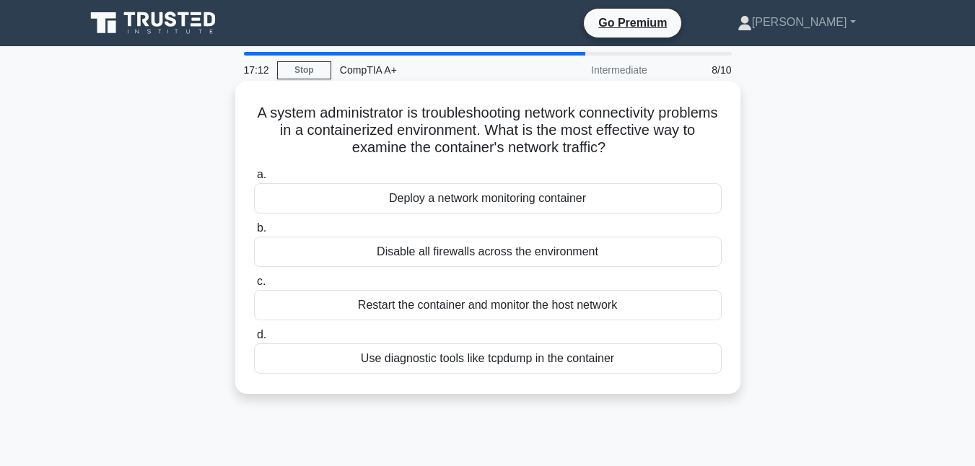
click at [595, 359] on div "Use diagnostic tools like tcpdump in the container" at bounding box center [488, 359] width 468 height 30
click at [254, 340] on input "d. Use diagnostic tools like tcpdump in the container" at bounding box center [254, 335] width 0 height 9
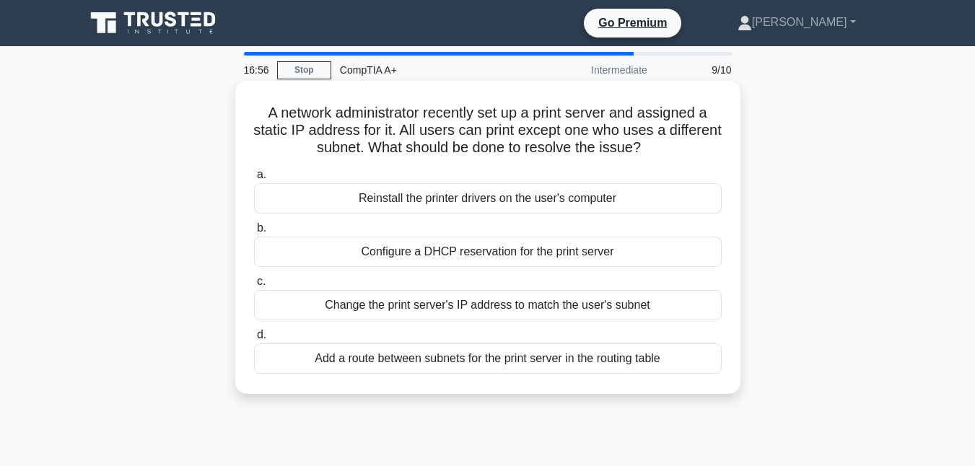
click at [658, 258] on div "Configure a DHCP reservation for the print server" at bounding box center [488, 252] width 468 height 30
click at [254, 233] on input "b. Configure a DHCP reservation for the print server" at bounding box center [254, 228] width 0 height 9
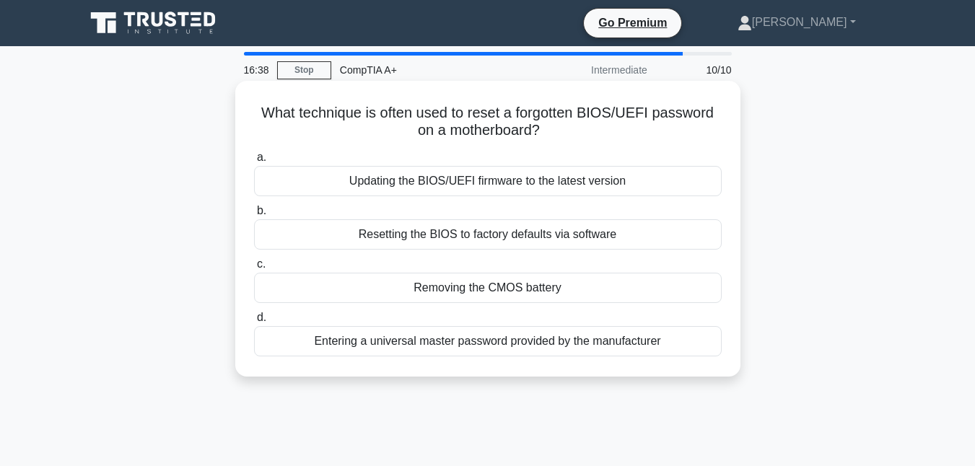
click at [643, 345] on div "Entering a universal master password provided by the manufacturer" at bounding box center [488, 341] width 468 height 30
click at [254, 323] on input "d. Entering a universal master password provided by the manufacturer" at bounding box center [254, 317] width 0 height 9
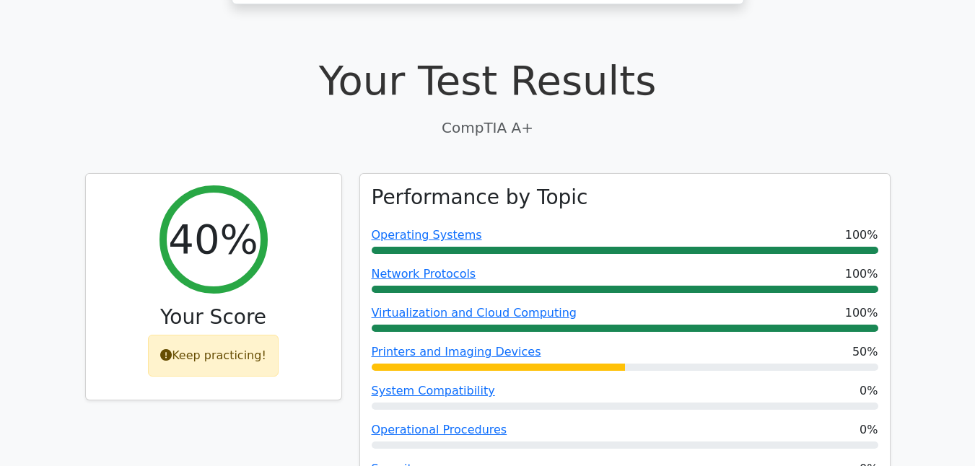
scroll to position [720, 0]
